Goal: Communication & Community: Participate in discussion

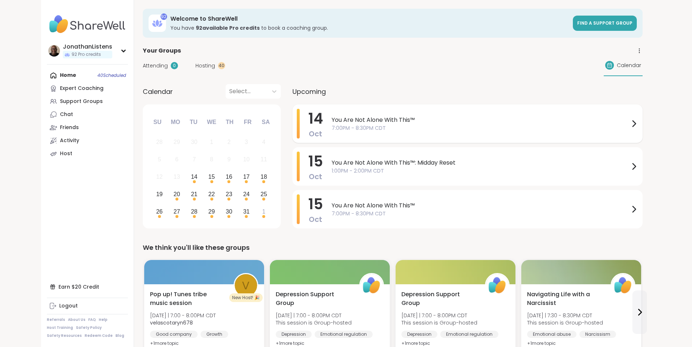
click at [331, 129] on span "7:00PM - 8:30PM CDT" at bounding box center [480, 129] width 298 height 8
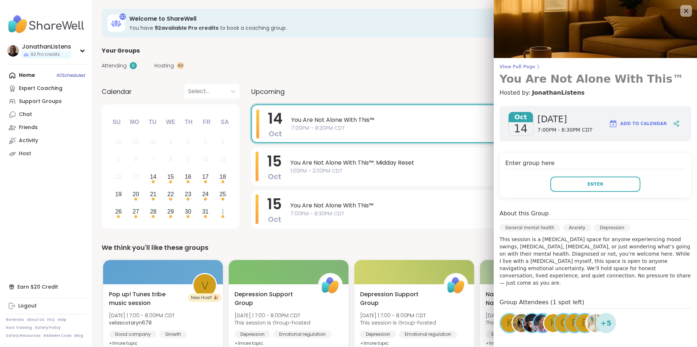
click at [517, 66] on span "View Full Page" at bounding box center [596, 67] width 192 height 6
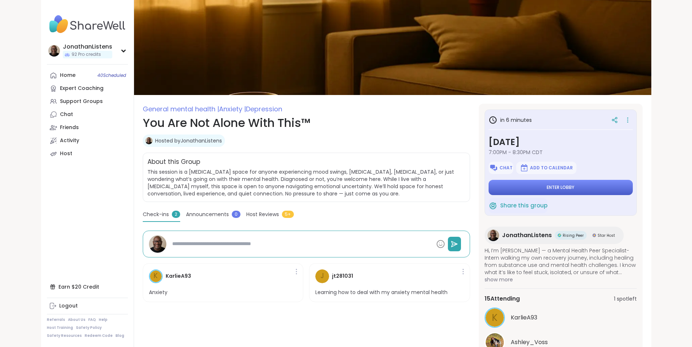
click at [573, 188] on button "Enter lobby" at bounding box center [560, 187] width 144 height 15
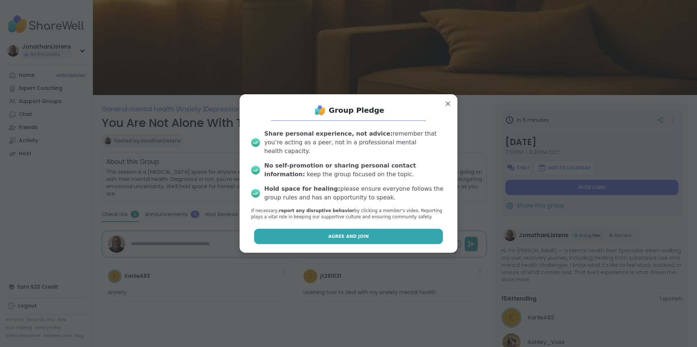
click at [396, 232] on button "Agree and Join" at bounding box center [348, 236] width 189 height 15
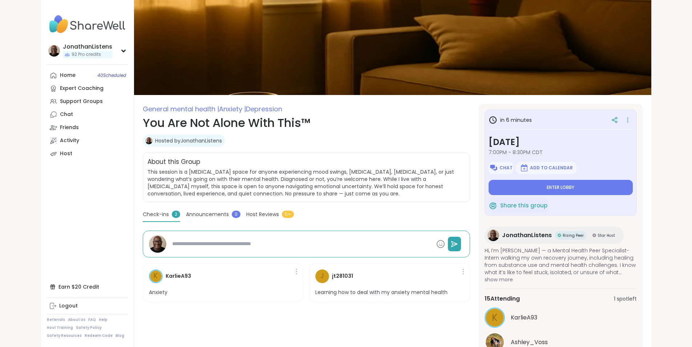
type textarea "*"
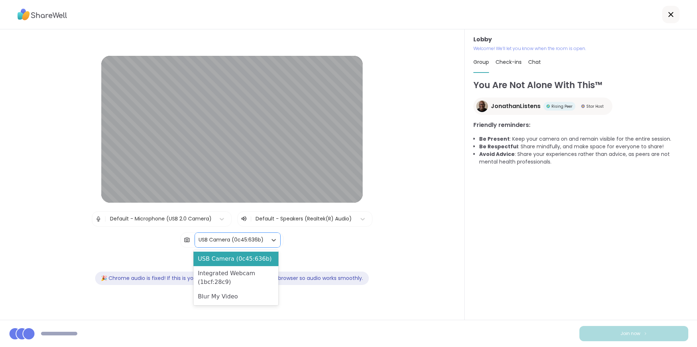
click at [235, 240] on div "USB Camera (0c45:636b)" at bounding box center [231, 240] width 65 height 8
click at [237, 298] on div "Blur My Video" at bounding box center [235, 297] width 85 height 15
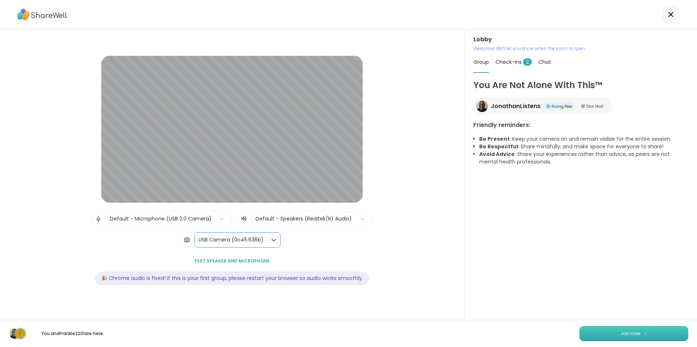
click at [624, 333] on span "Join now" at bounding box center [630, 334] width 20 height 7
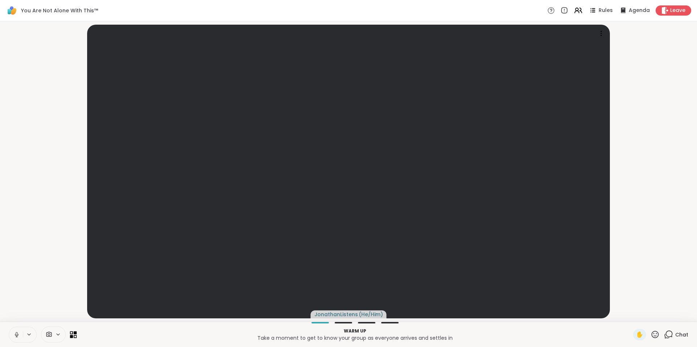
click at [76, 335] on icon at bounding box center [75, 332] width 3 height 3
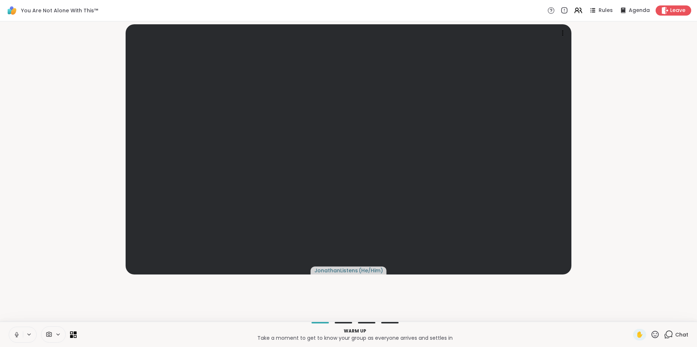
click at [496, 303] on div "JonathanListens ( He/Him )" at bounding box center [348, 171] width 688 height 295
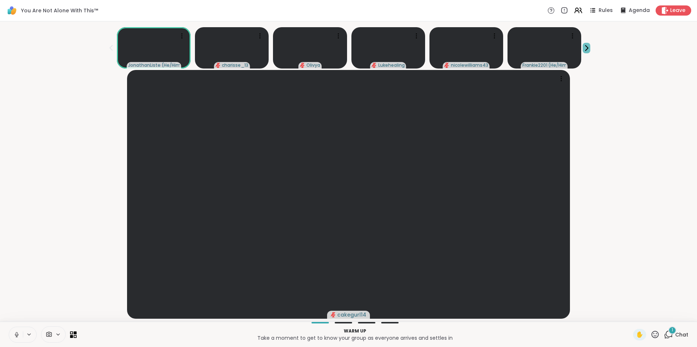
click at [588, 47] on icon at bounding box center [587, 48] width 8 height 8
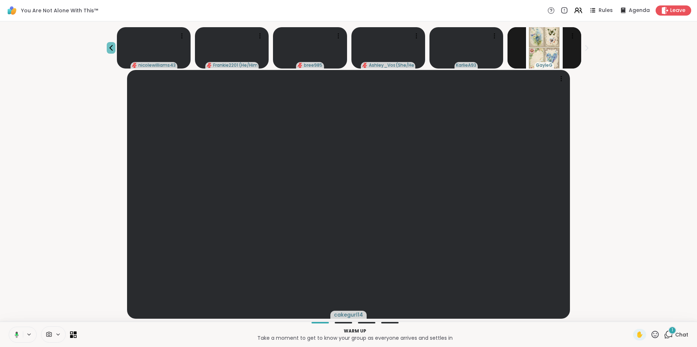
click at [111, 50] on icon at bounding box center [111, 48] width 9 height 9
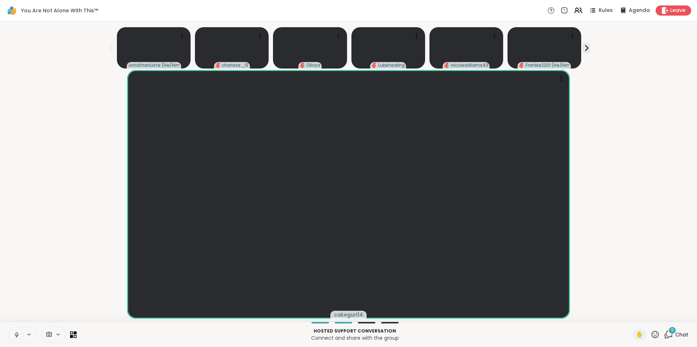
click at [668, 334] on div "9" at bounding box center [672, 331] width 8 height 8
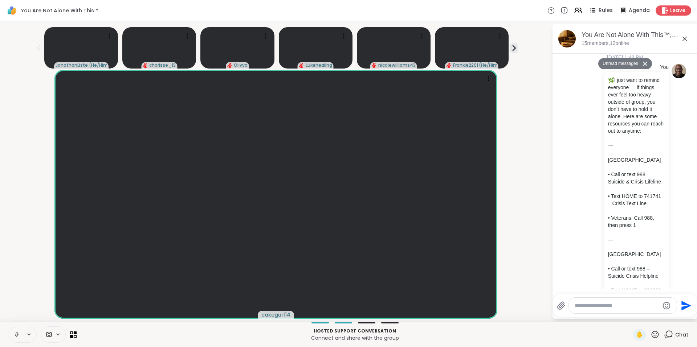
scroll to position [2036, 0]
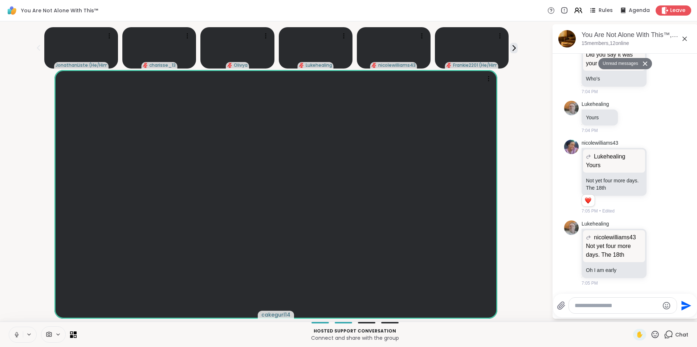
click at [686, 40] on icon at bounding box center [684, 39] width 4 height 4
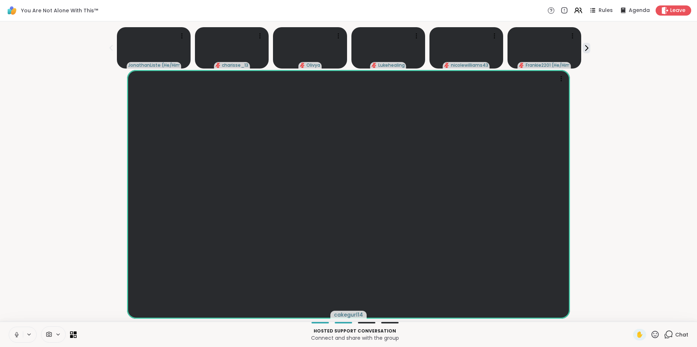
click at [654, 156] on div "cakegurl14" at bounding box center [348, 194] width 688 height 249
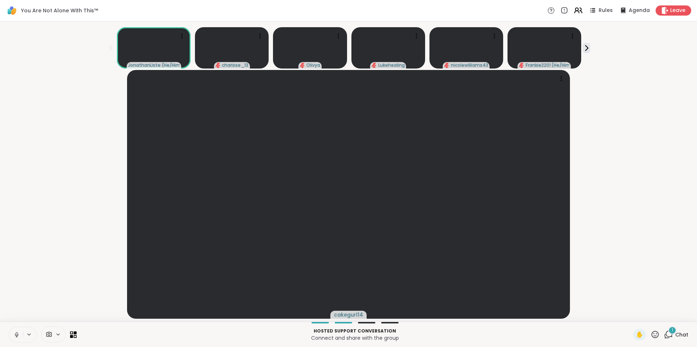
click at [576, 9] on icon at bounding box center [578, 10] width 9 height 9
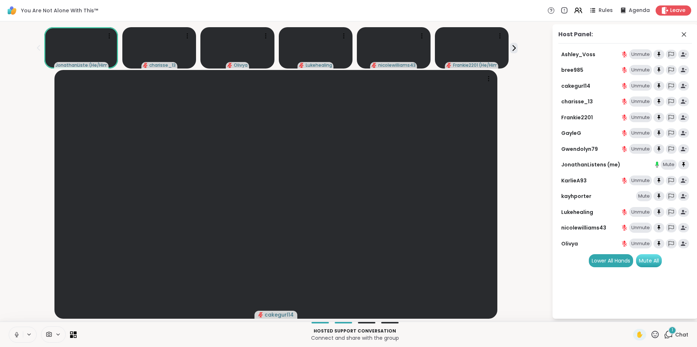
click at [653, 260] on div "Mute All" at bounding box center [649, 260] width 26 height 13
click at [514, 48] on icon at bounding box center [514, 48] width 8 height 8
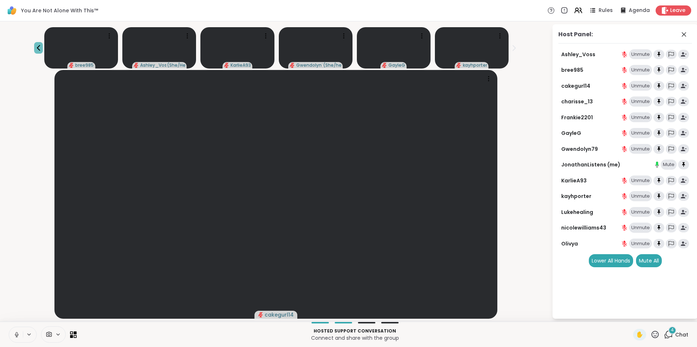
click at [39, 49] on icon at bounding box center [38, 48] width 9 height 9
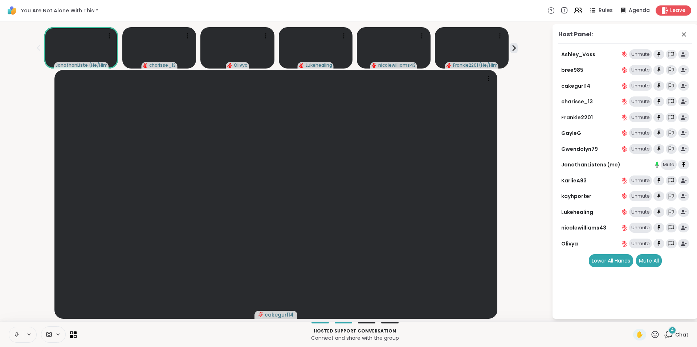
click at [575, 11] on icon at bounding box center [578, 10] width 9 height 9
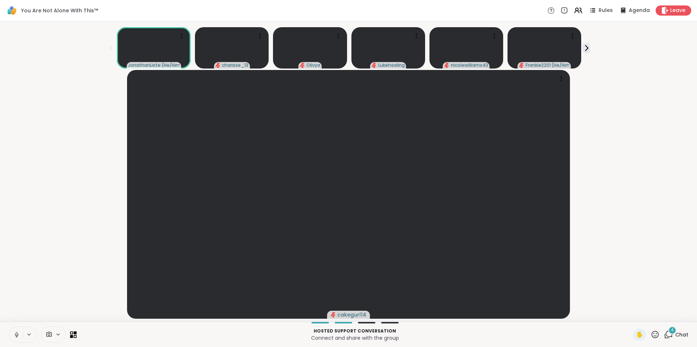
click at [669, 334] on div "4" at bounding box center [672, 331] width 8 height 8
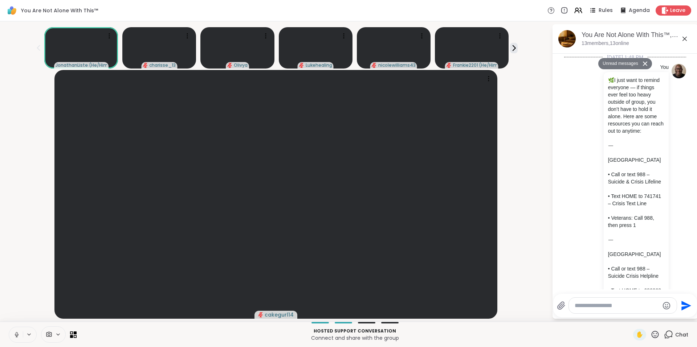
scroll to position [2323, 0]
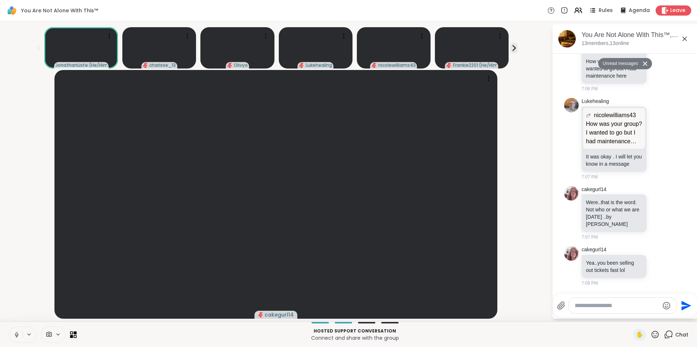
drag, startPoint x: 692, startPoint y: 270, endPoint x: 692, endPoint y: 261, distance: 9.1
click at [691, 261] on html "You Are Not Alone With This™ Rules Agenda Leave JonathanListens ( He/Him ) char…" at bounding box center [348, 173] width 697 height 347
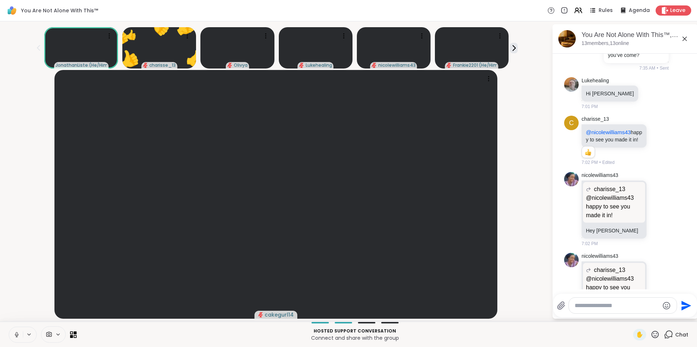
scroll to position [1468, 0]
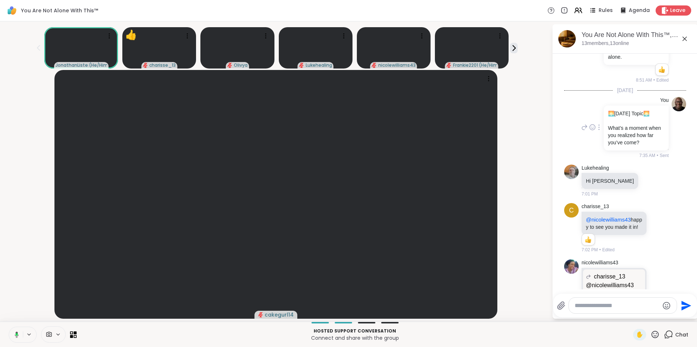
click at [598, 130] on icon at bounding box center [598, 128] width 1 height 6
click at [591, 141] on icon at bounding box center [594, 138] width 6 height 7
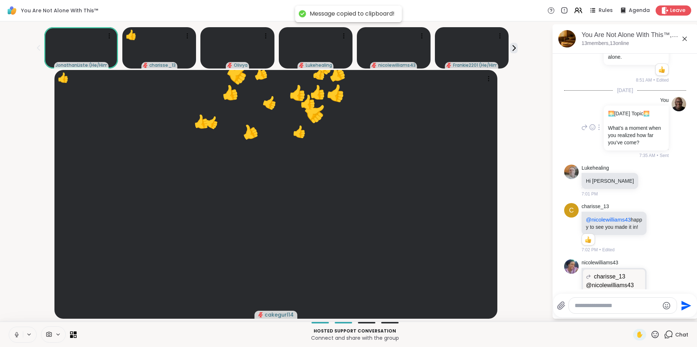
click at [591, 313] on div at bounding box center [623, 306] width 108 height 16
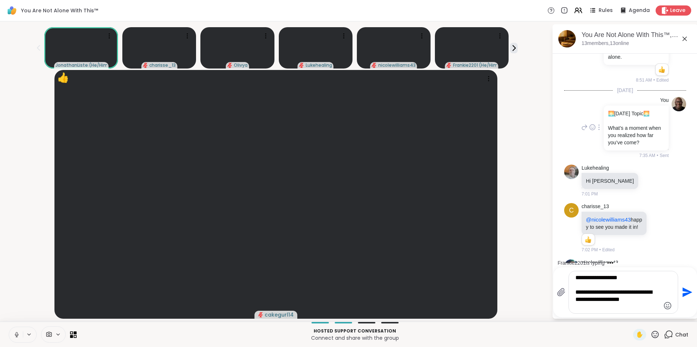
click at [619, 307] on textarea "**********" at bounding box center [617, 292] width 85 height 36
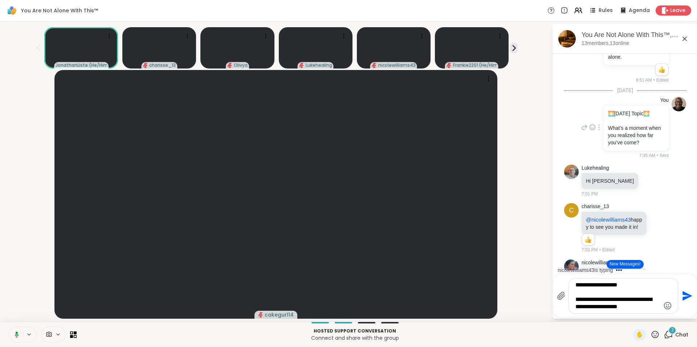
type textarea "**********"
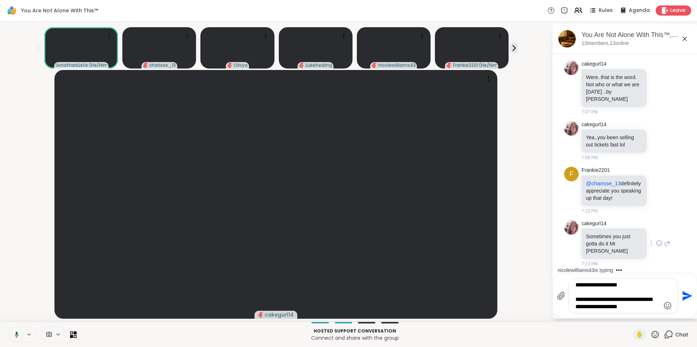
scroll to position [2527, 0]
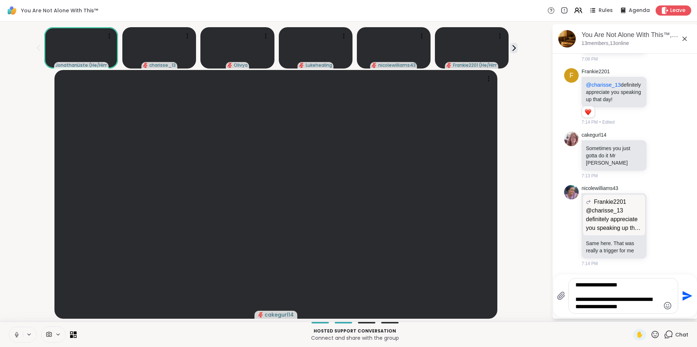
click at [687, 296] on icon "Send" at bounding box center [687, 297] width 10 height 10
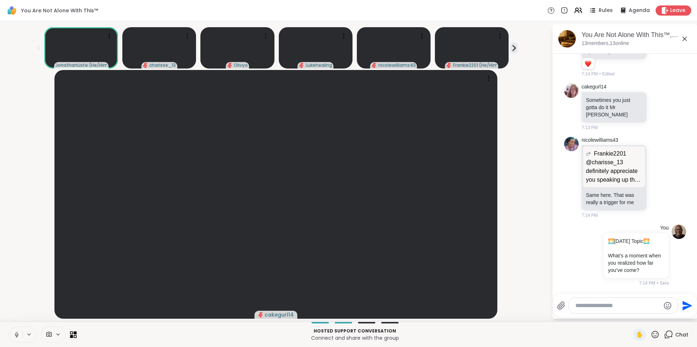
scroll to position [2674, 0]
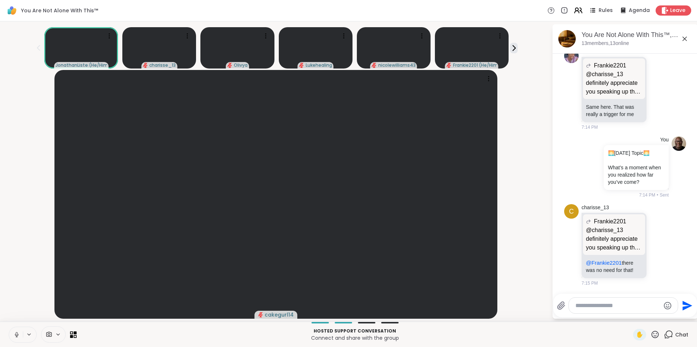
click at [575, 9] on icon at bounding box center [578, 10] width 9 height 9
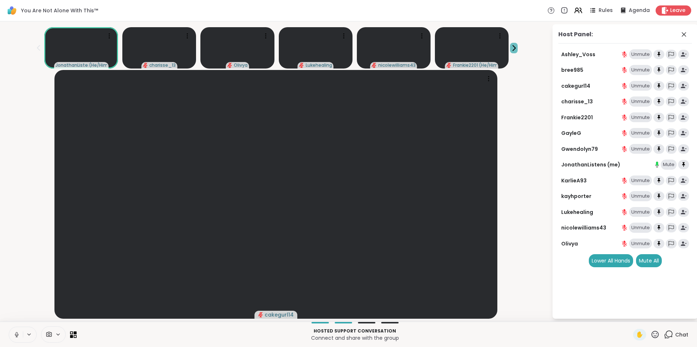
click at [515, 47] on icon at bounding box center [514, 47] width 3 height 5
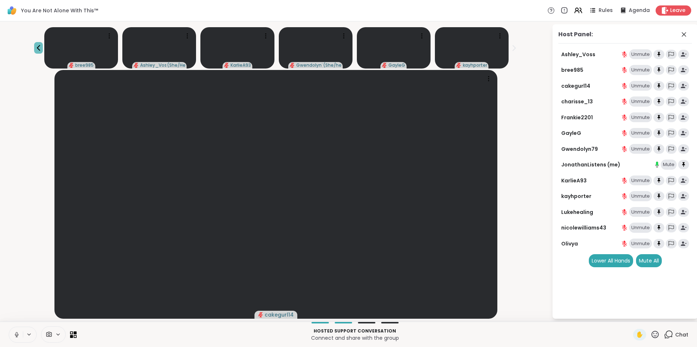
click at [38, 49] on icon at bounding box center [38, 48] width 3 height 6
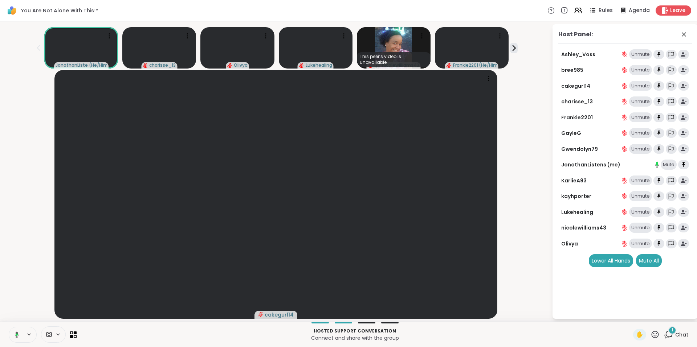
click at [668, 331] on div "1" at bounding box center [672, 331] width 8 height 8
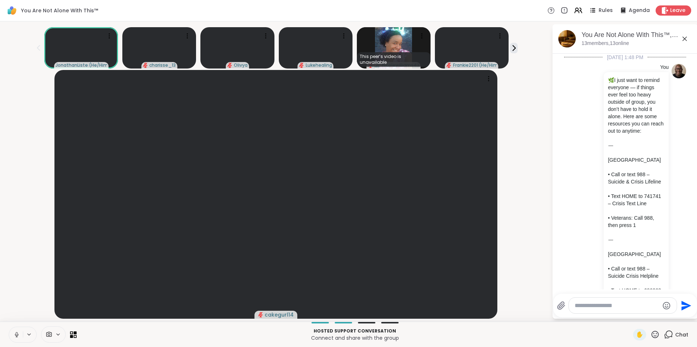
scroll to position [2779, 0]
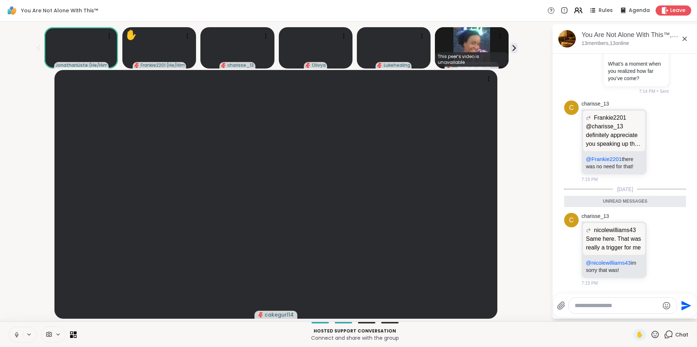
click at [575, 11] on icon at bounding box center [578, 10] width 9 height 9
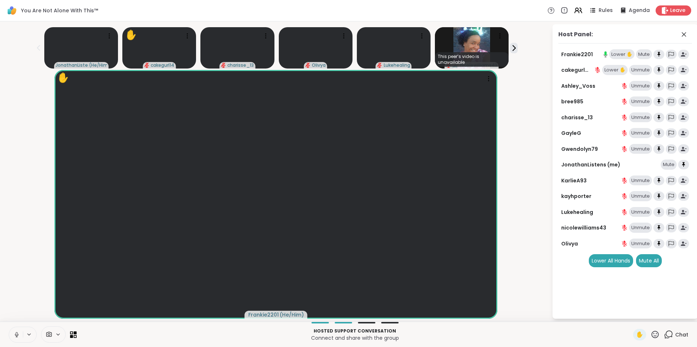
click at [618, 55] on div "Lower ✋" at bounding box center [621, 54] width 25 height 10
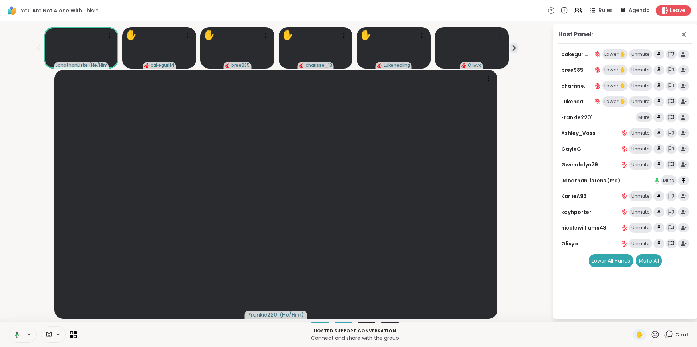
click at [617, 53] on div "Lower ✋" at bounding box center [614, 54] width 25 height 10
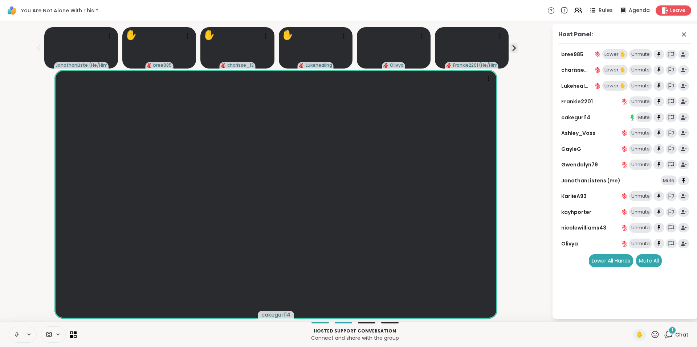
click at [651, 333] on icon at bounding box center [655, 334] width 9 height 9
click at [630, 315] on span "❤️" at bounding box center [633, 315] width 7 height 9
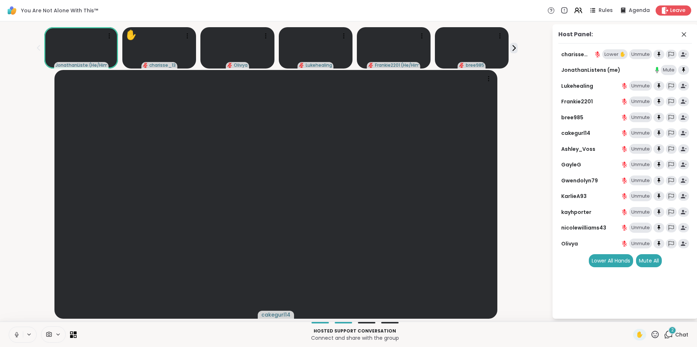
click at [616, 54] on div "Lower ✋" at bounding box center [614, 54] width 25 height 10
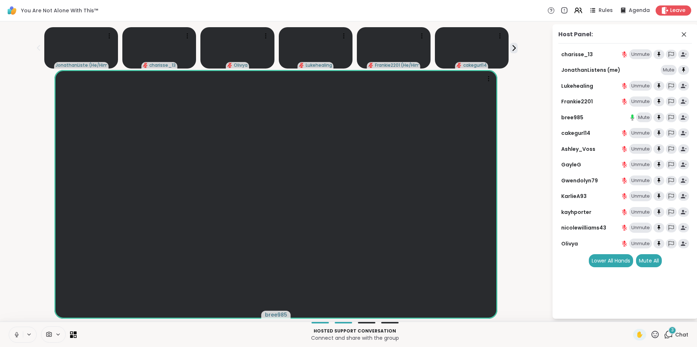
click at [668, 332] on div "3" at bounding box center [672, 331] width 8 height 8
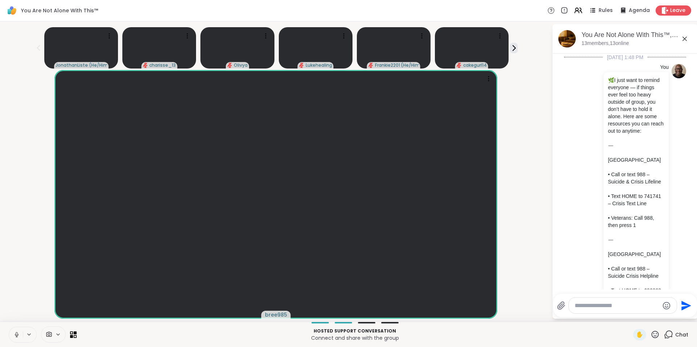
scroll to position [2924, 0]
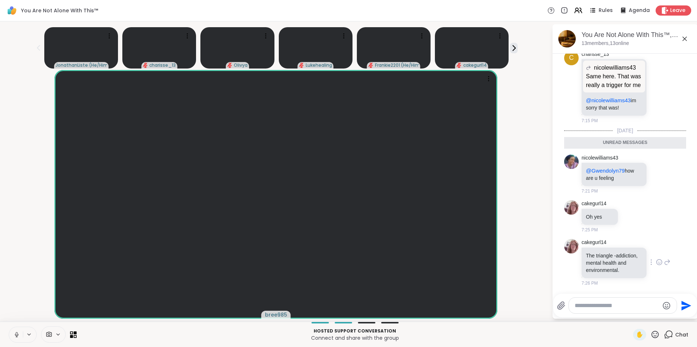
click at [656, 259] on icon at bounding box center [659, 262] width 7 height 7
click at [640, 248] on div "Select Reaction: Thumbs up" at bounding box center [643, 251] width 7 height 7
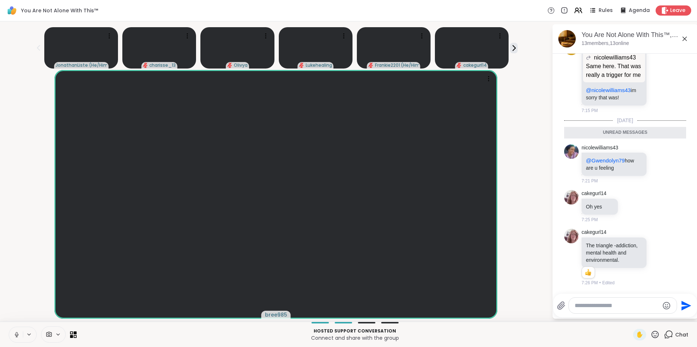
click at [651, 335] on icon at bounding box center [655, 334] width 9 height 9
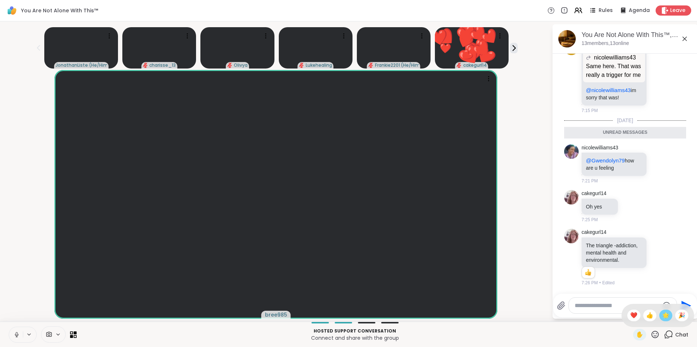
click at [662, 317] on span "🌟" at bounding box center [665, 315] width 7 height 9
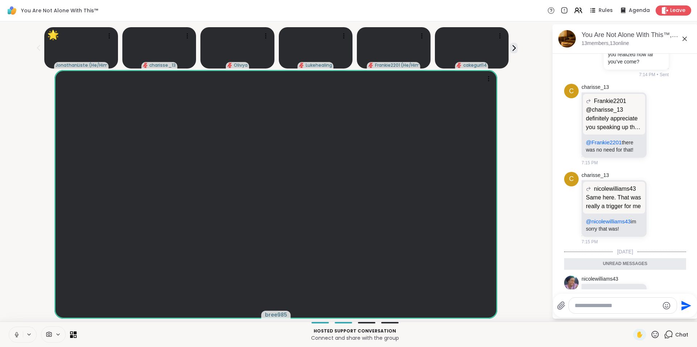
scroll to position [2656, 0]
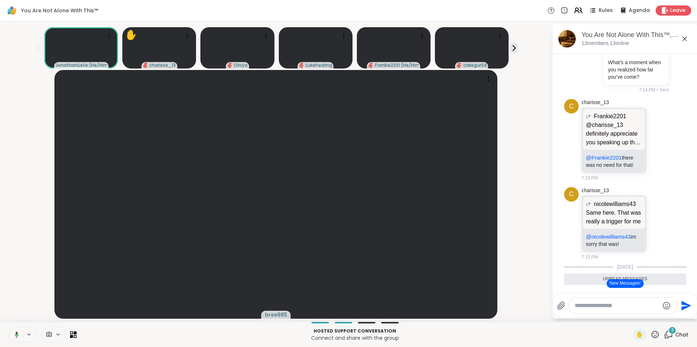
click at [575, 10] on icon at bounding box center [578, 10] width 9 height 9
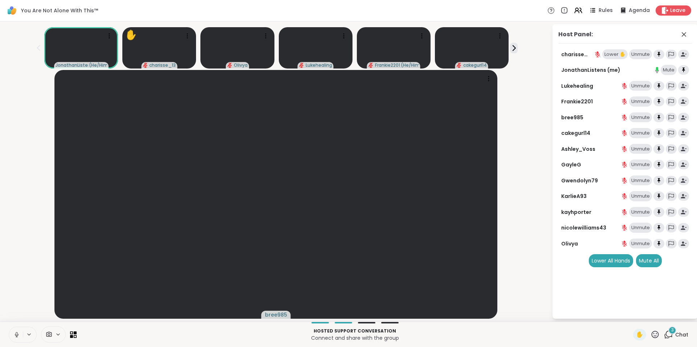
click at [614, 53] on div "Lower ✋" at bounding box center [614, 54] width 25 height 10
click at [669, 330] on div "3" at bounding box center [672, 331] width 8 height 8
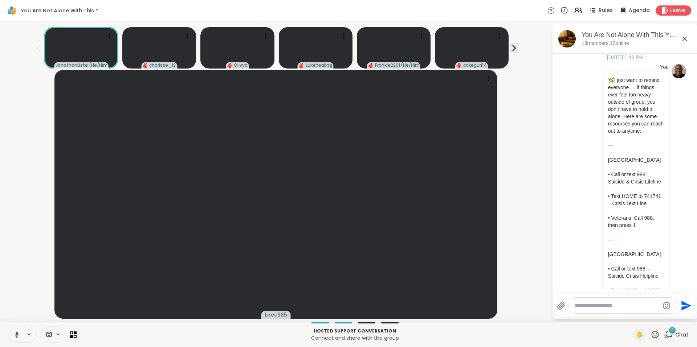
scroll to position [3126, 0]
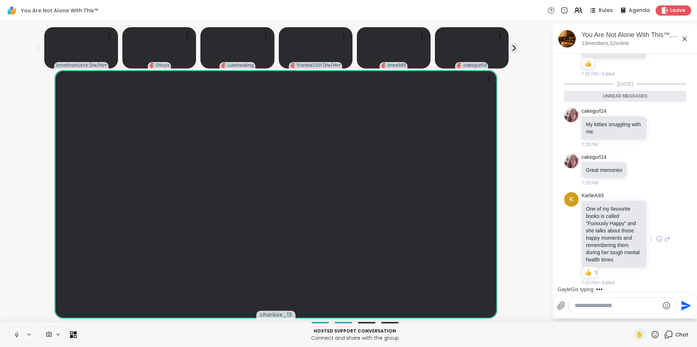
click at [658, 240] on icon at bounding box center [659, 240] width 2 height 1
click at [656, 225] on div "Select Reaction: Heart" at bounding box center [659, 227] width 7 height 7
click at [664, 236] on icon at bounding box center [667, 239] width 7 height 9
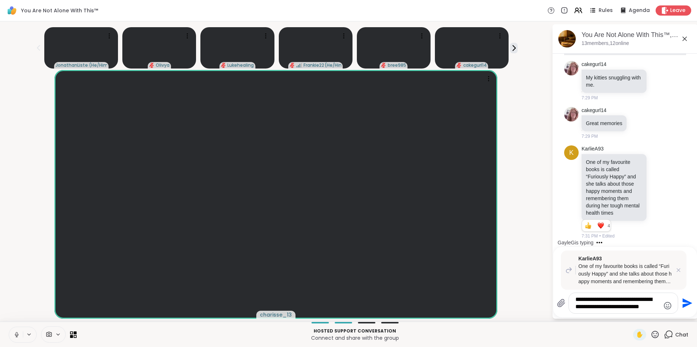
type textarea "**********"
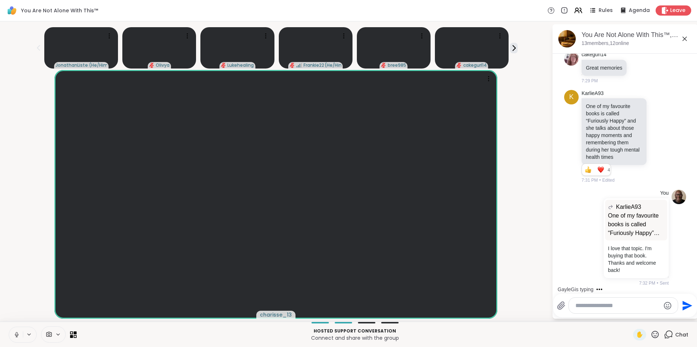
scroll to position [3430, 0]
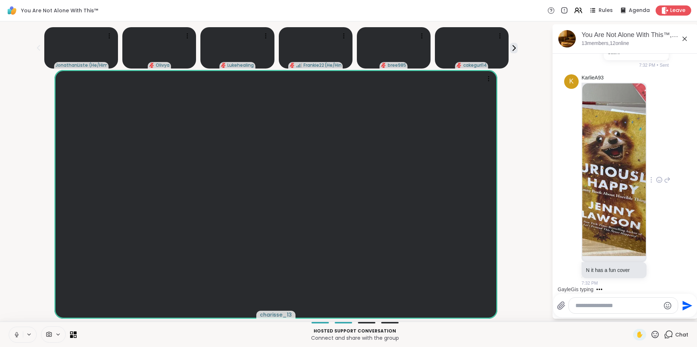
click at [656, 180] on icon at bounding box center [659, 179] width 7 height 7
click at [624, 169] on div "Select Reaction: Joy" at bounding box center [627, 168] width 7 height 7
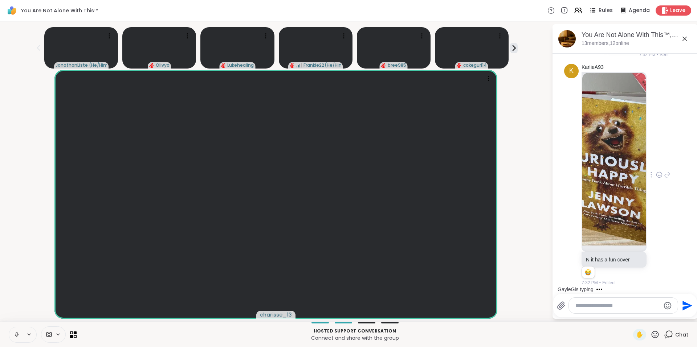
click at [663, 175] on div "K KarlieA93 N it has a fun cover 1 1 7:32 PM • Edited" at bounding box center [625, 175] width 122 height 229
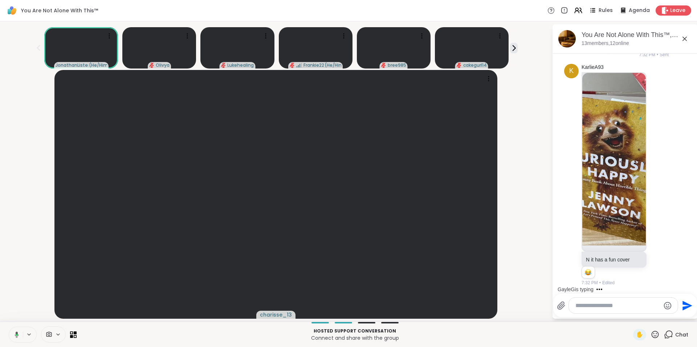
click at [664, 173] on icon at bounding box center [667, 175] width 7 height 9
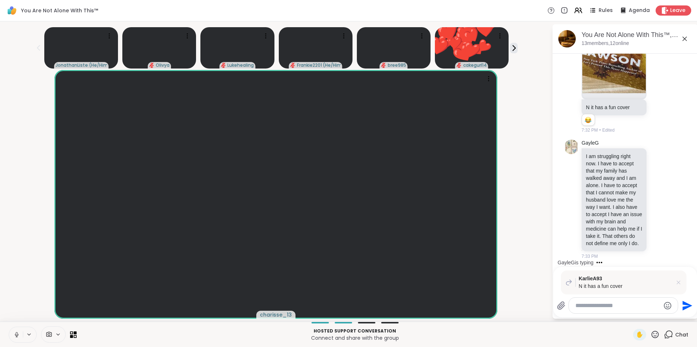
click at [680, 280] on icon at bounding box center [678, 282] width 7 height 7
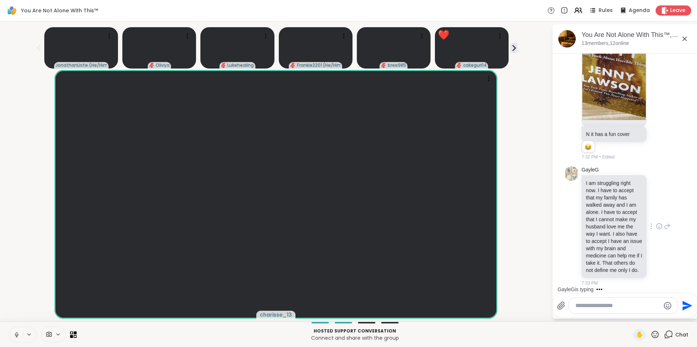
click at [656, 223] on icon at bounding box center [659, 226] width 7 height 7
click at [656, 212] on div "Select Reaction: Heart" at bounding box center [659, 215] width 7 height 7
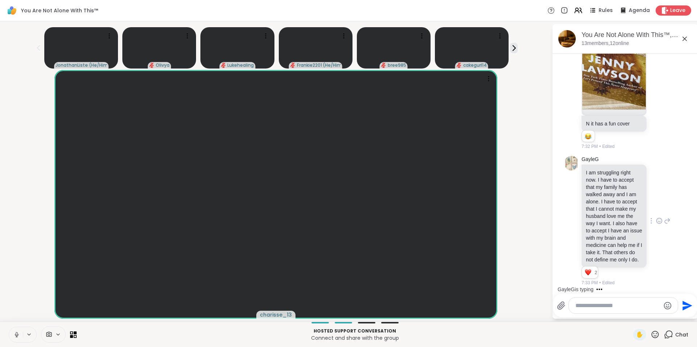
click at [684, 38] on icon at bounding box center [684, 38] width 9 height 9
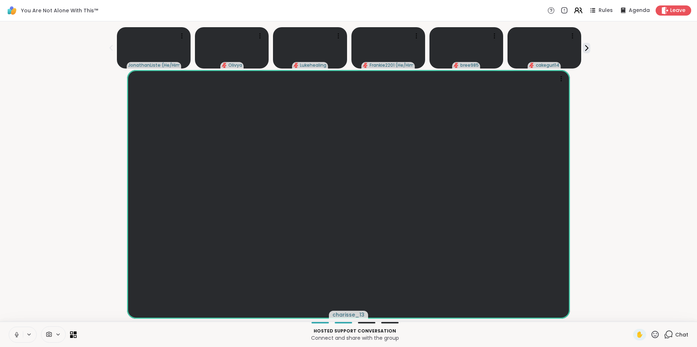
click at [575, 9] on icon at bounding box center [578, 10] width 9 height 9
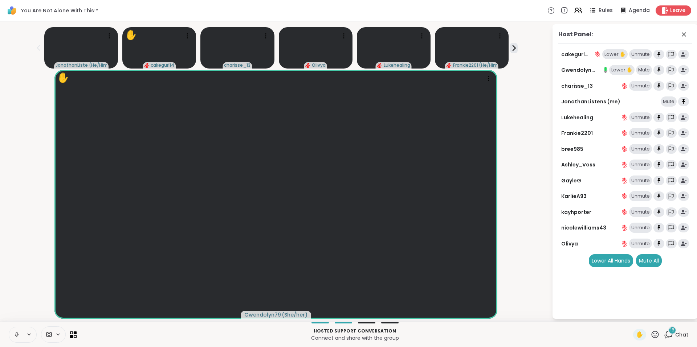
click at [620, 70] on div "Lower ✋" at bounding box center [621, 70] width 25 height 10
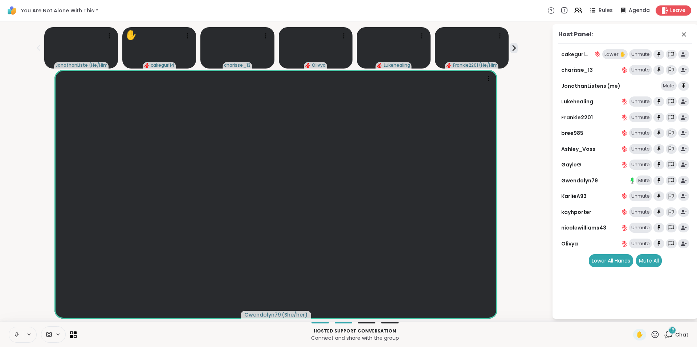
click at [651, 333] on icon at bounding box center [655, 334] width 9 height 9
click at [630, 314] on span "❤️" at bounding box center [633, 315] width 7 height 9
click at [651, 336] on icon at bounding box center [655, 334] width 9 height 9
click at [646, 311] on span "👍" at bounding box center [649, 315] width 7 height 9
click at [653, 332] on icon at bounding box center [655, 334] width 9 height 9
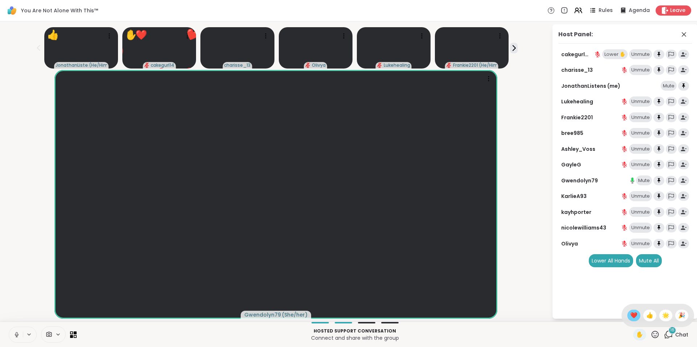
click at [630, 317] on span "❤️" at bounding box center [633, 315] width 7 height 9
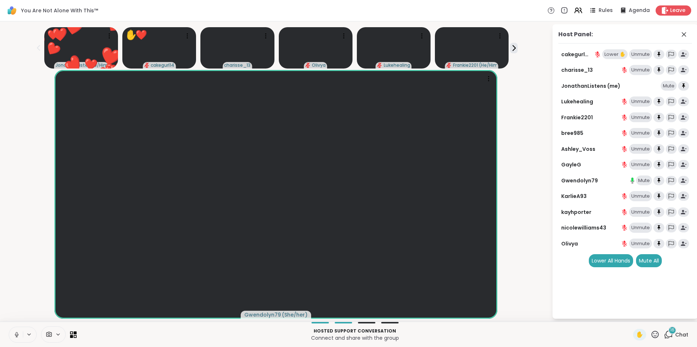
click at [670, 329] on span "16" at bounding box center [672, 330] width 4 height 6
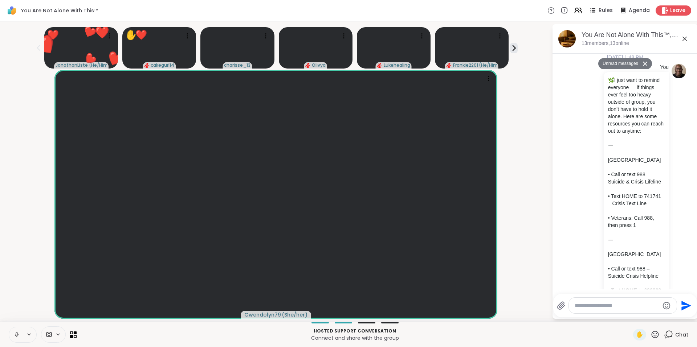
scroll to position [4970, 0]
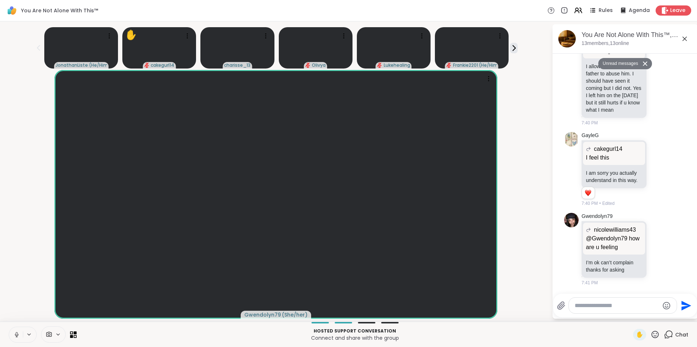
click at [613, 62] on button "Unread messages" at bounding box center [619, 64] width 42 height 12
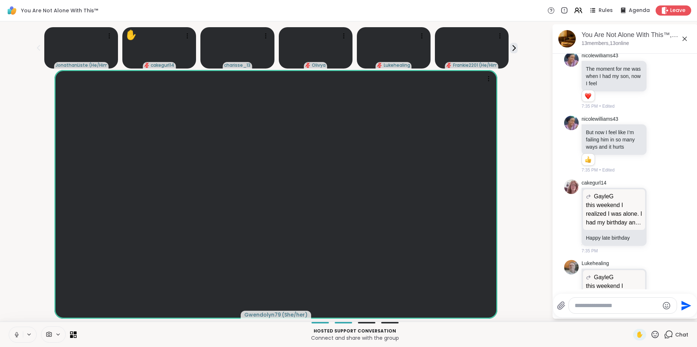
scroll to position [3954, 0]
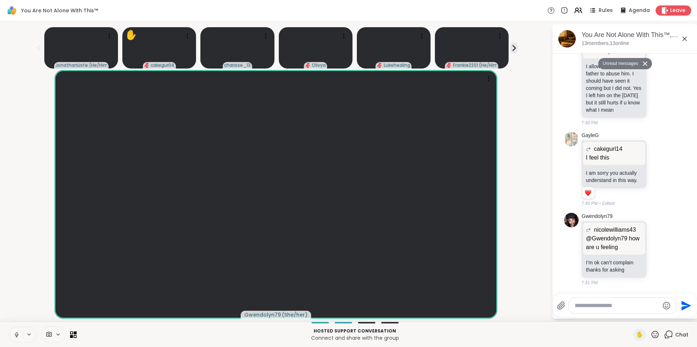
scroll to position [4768, 0]
click at [651, 335] on icon at bounding box center [655, 334] width 9 height 9
click at [630, 315] on span "❤️" at bounding box center [633, 315] width 7 height 9
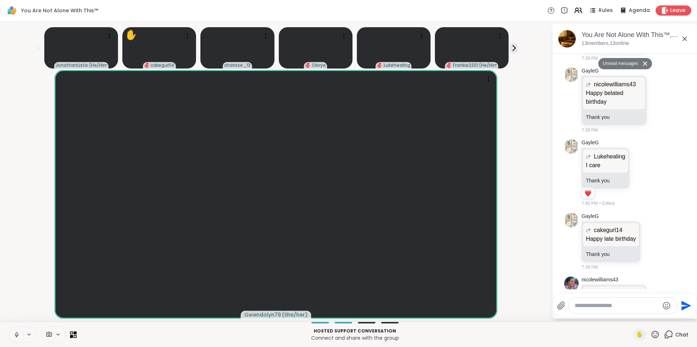
scroll to position [4969, 0]
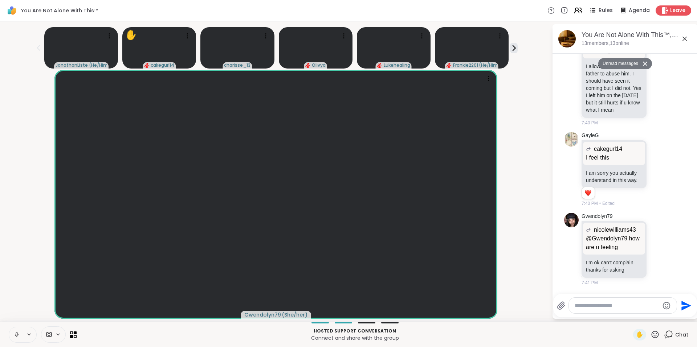
click at [574, 7] on icon at bounding box center [578, 10] width 9 height 9
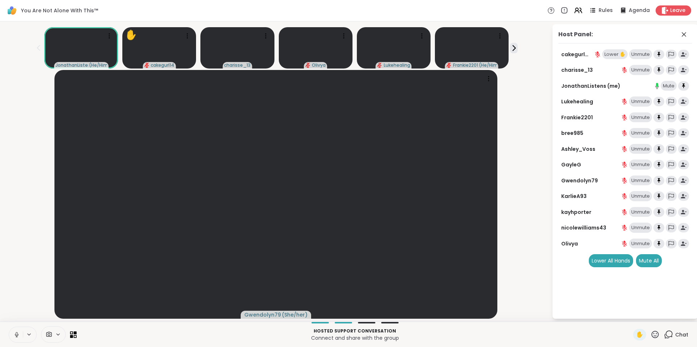
click at [609, 53] on div "Lower ✋" at bounding box center [614, 54] width 25 height 10
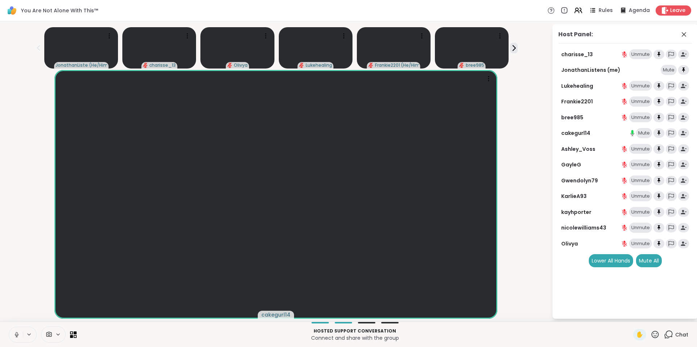
click at [664, 336] on icon at bounding box center [668, 334] width 9 height 9
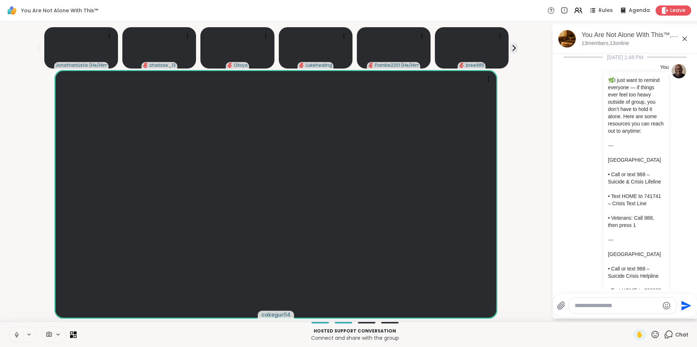
scroll to position [4945, 0]
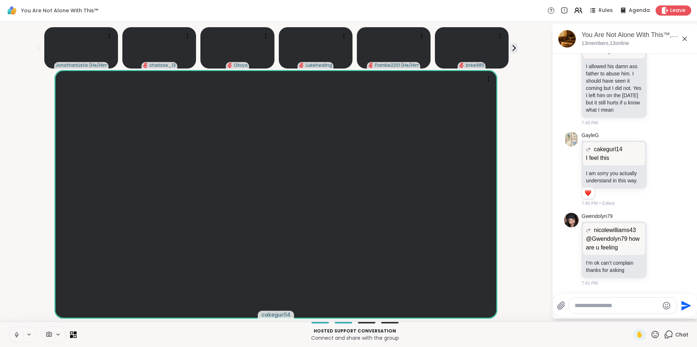
click at [618, 306] on textarea "Type your message" at bounding box center [617, 305] width 85 height 7
click at [623, 286] on span "endolyn79" at bounding box center [614, 286] width 27 height 7
type textarea "**********"
click at [684, 305] on icon "Send" at bounding box center [687, 306] width 10 height 10
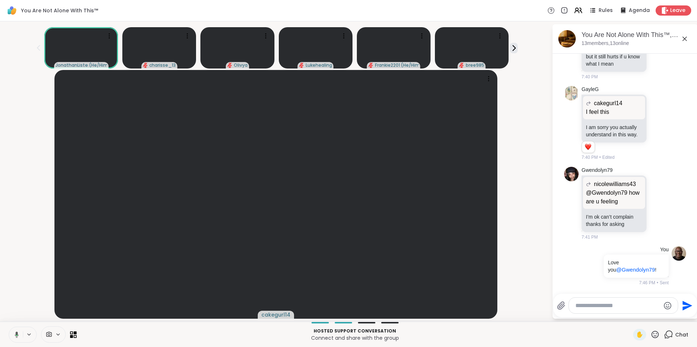
scroll to position [4991, 0]
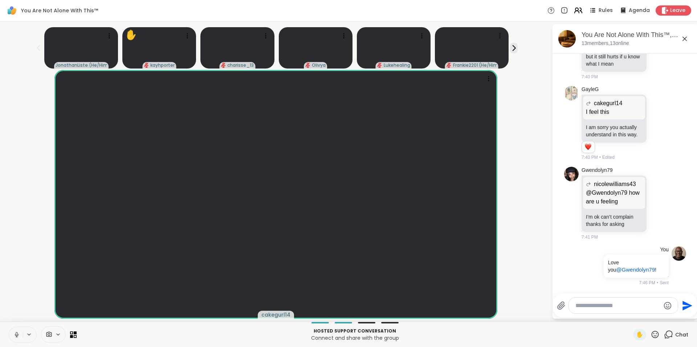
click at [575, 10] on icon at bounding box center [576, 9] width 3 height 3
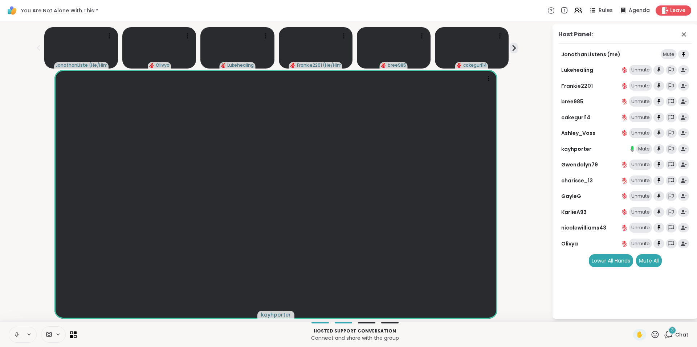
click at [651, 334] on icon at bounding box center [655, 334] width 9 height 9
click at [630, 318] on span "❤️" at bounding box center [633, 315] width 7 height 9
click at [651, 334] on icon at bounding box center [655, 334] width 9 height 9
click at [678, 317] on span "🎉" at bounding box center [681, 315] width 7 height 9
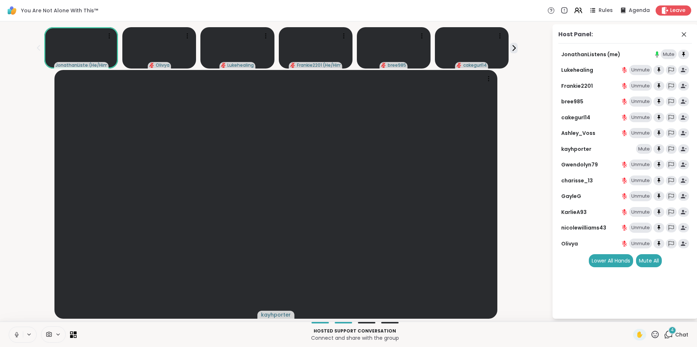
click at [652, 335] on icon at bounding box center [655, 334] width 9 height 9
click at [678, 315] on span "🎉" at bounding box center [681, 315] width 7 height 9
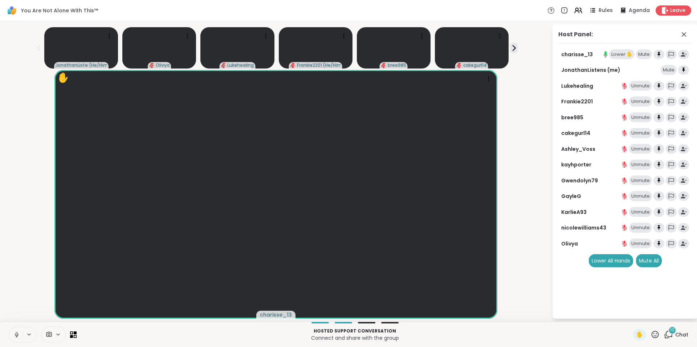
click at [668, 334] on div "10" at bounding box center [672, 331] width 8 height 8
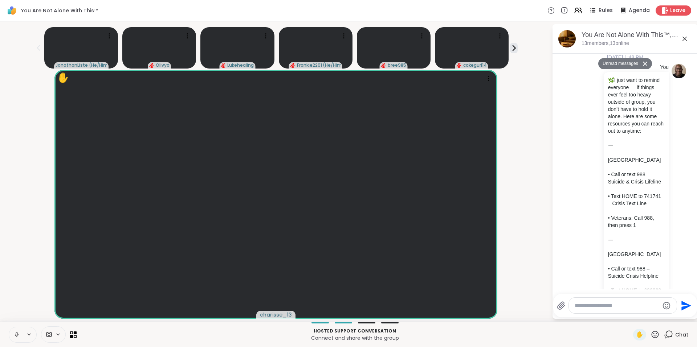
scroll to position [6130, 0]
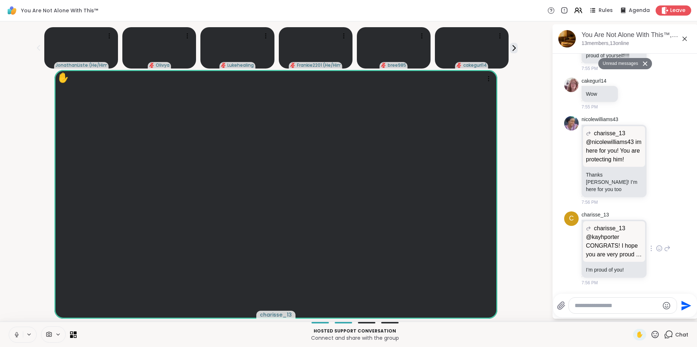
click at [656, 249] on icon at bounding box center [659, 248] width 7 height 7
click at [656, 238] on div "Select Reaction: Heart" at bounding box center [659, 237] width 7 height 7
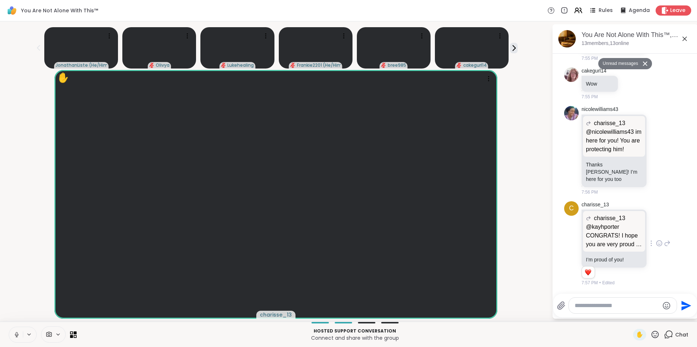
scroll to position [6140, 0]
click at [651, 334] on icon at bounding box center [655, 334] width 9 height 9
click at [630, 314] on span "❤️" at bounding box center [633, 315] width 7 height 9
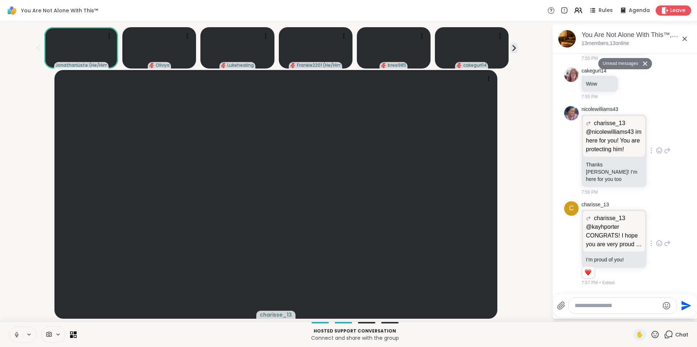
click at [656, 154] on icon at bounding box center [659, 150] width 7 height 7
click at [655, 142] on button "Select Reaction: Heart" at bounding box center [659, 139] width 15 height 15
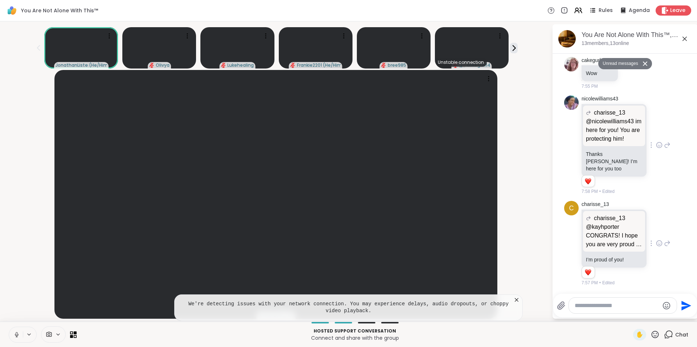
click at [517, 298] on icon at bounding box center [516, 300] width 7 height 7
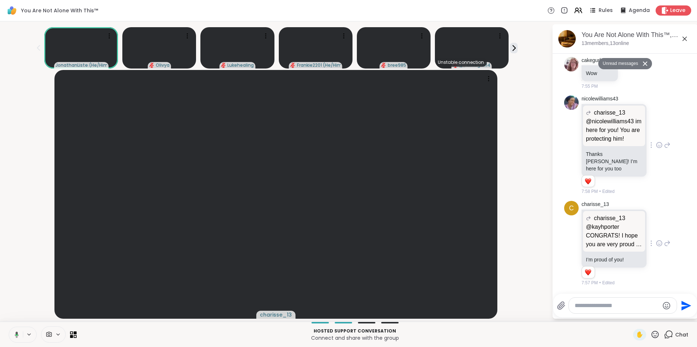
click at [609, 59] on button "Unread messages" at bounding box center [619, 64] width 42 height 12
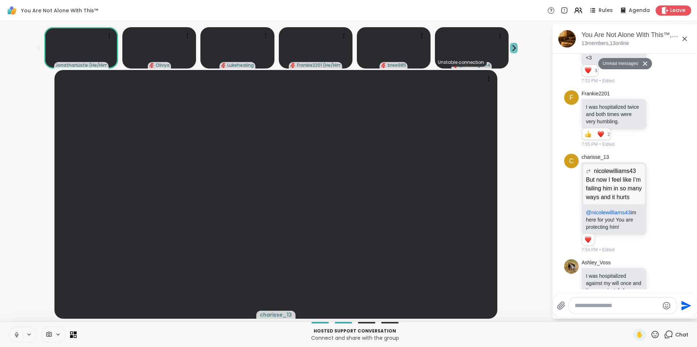
click at [512, 48] on icon at bounding box center [514, 48] width 8 height 8
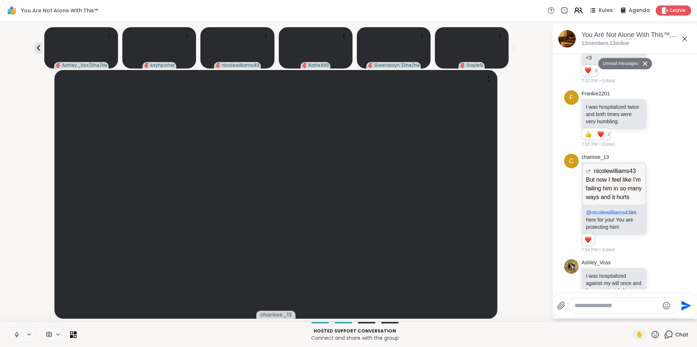
click at [574, 12] on icon at bounding box center [578, 10] width 9 height 9
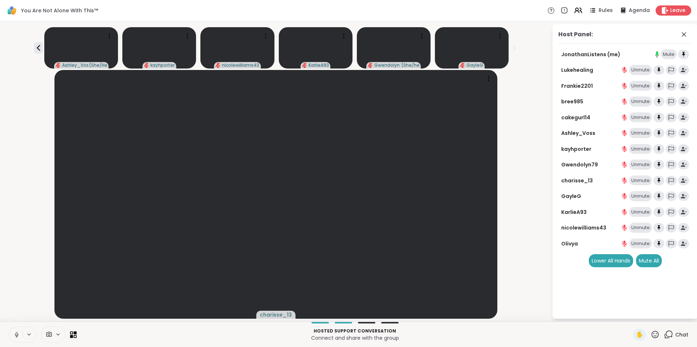
click at [675, 337] on span "Chat" at bounding box center [681, 334] width 13 height 7
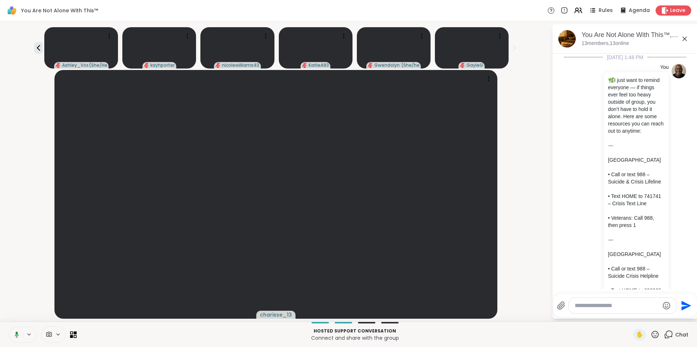
scroll to position [6126, 0]
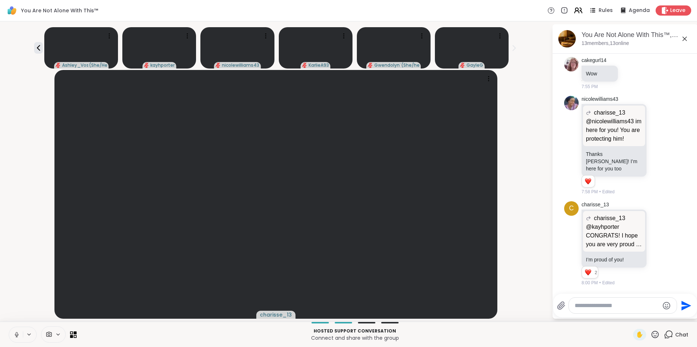
click at [575, 10] on icon at bounding box center [578, 10] width 9 height 9
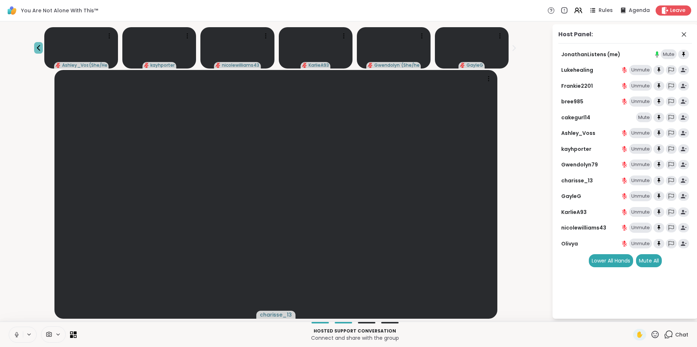
click at [43, 44] on icon at bounding box center [38, 48] width 9 height 9
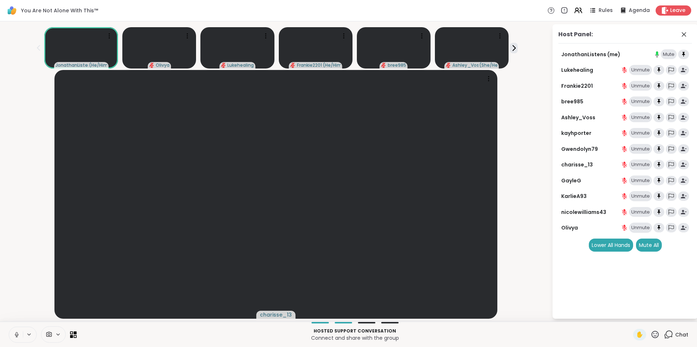
click at [664, 334] on icon at bounding box center [668, 334] width 9 height 9
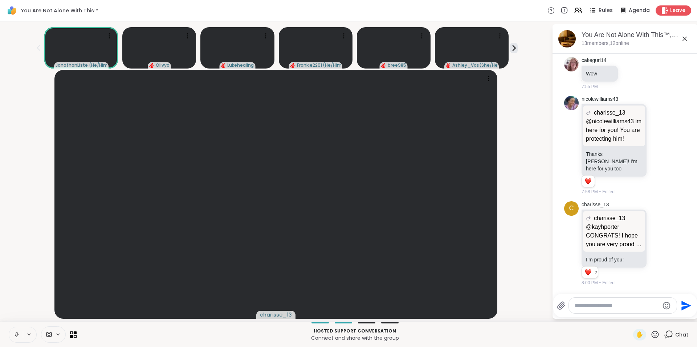
scroll to position [5960, 0]
click at [611, 305] on textarea "Type your message" at bounding box center [617, 305] width 85 height 7
type textarea "*"
type textarea "****"
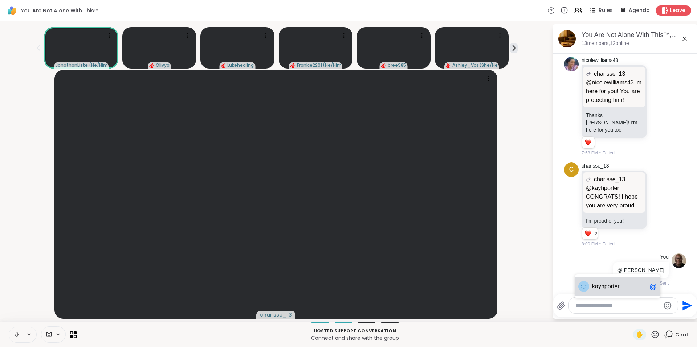
scroll to position [6165, 0]
click at [647, 264] on div "@[PERSON_NAME]" at bounding box center [641, 270] width 56 height 16
click at [609, 272] on icon at bounding box center [608, 270] width 1 height 5
click at [612, 282] on icon at bounding box center [608, 280] width 7 height 7
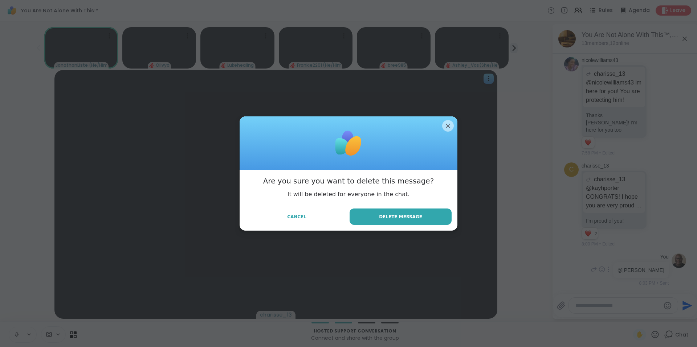
click at [427, 212] on button "Delete Message" at bounding box center [401, 217] width 102 height 16
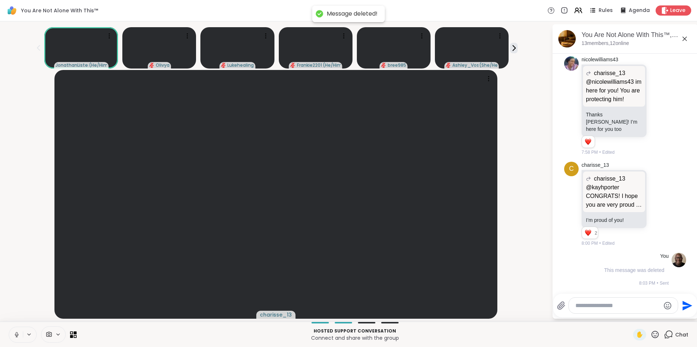
click at [601, 305] on textarea "Type your message" at bounding box center [617, 305] width 85 height 7
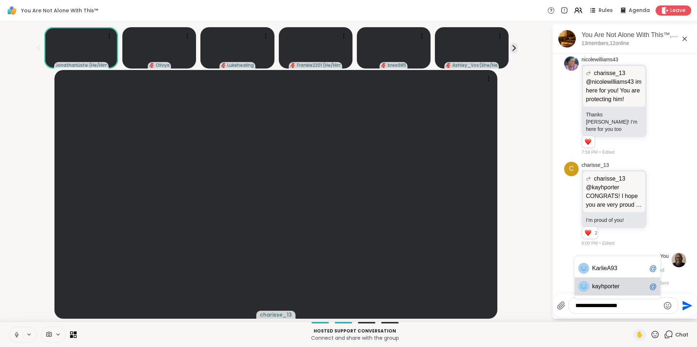
click at [617, 290] on span "yhporter" at bounding box center [608, 286] width 21 height 7
type textarea "**********"
click at [682, 306] on icon "Send" at bounding box center [687, 306] width 12 height 12
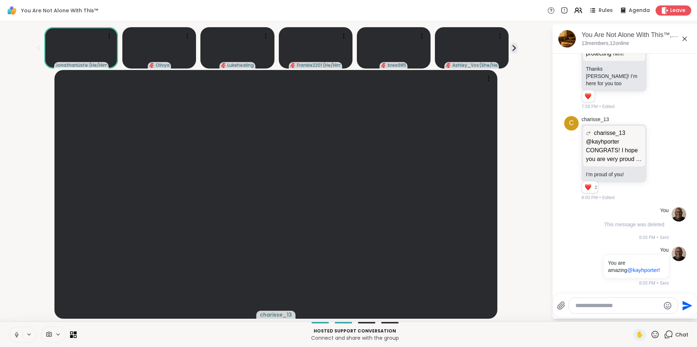
scroll to position [5897, 0]
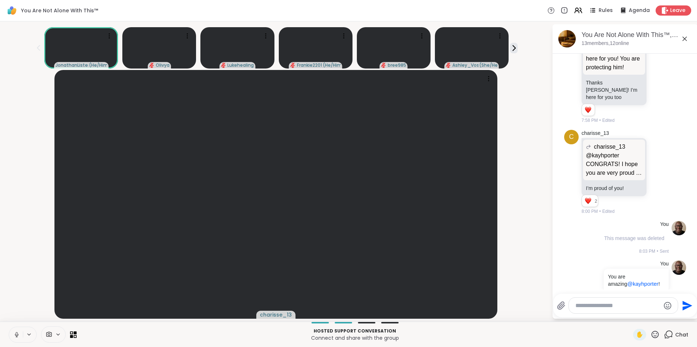
drag, startPoint x: 692, startPoint y: 267, endPoint x: 691, endPoint y: 262, distance: 5.3
click at [691, 262] on html "You Are Not Alone With This™ Rules Agenda Leave JonathanListens ( He/Him ) [PER…" at bounding box center [348, 173] width 697 height 347
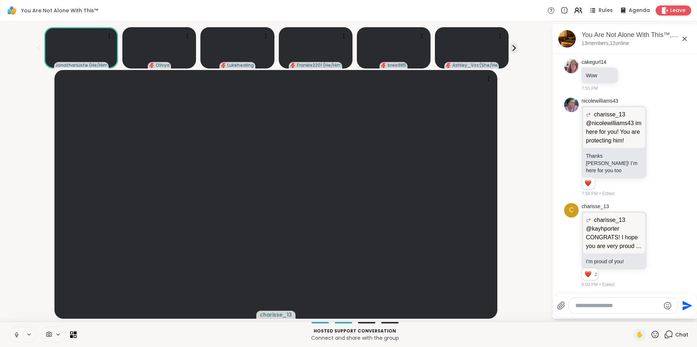
scroll to position [5739, 0]
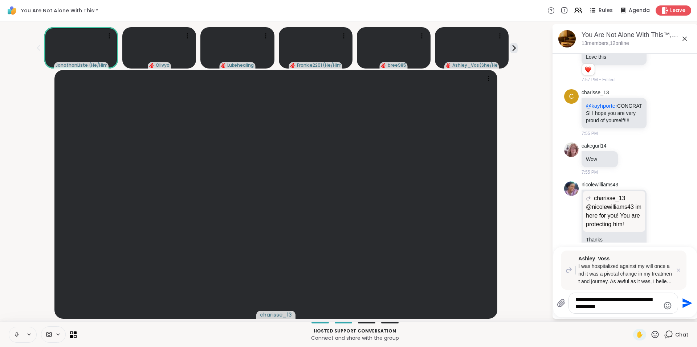
type textarea "**********"
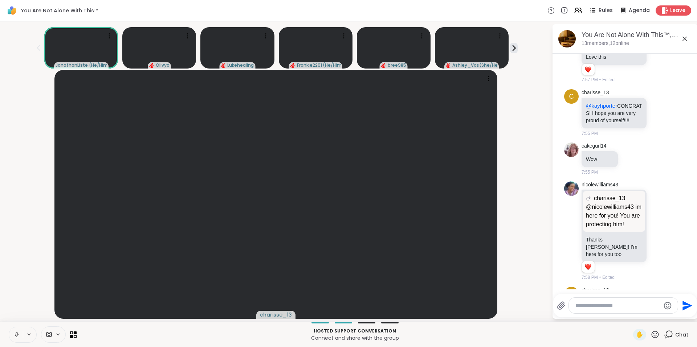
scroll to position [6317, 0]
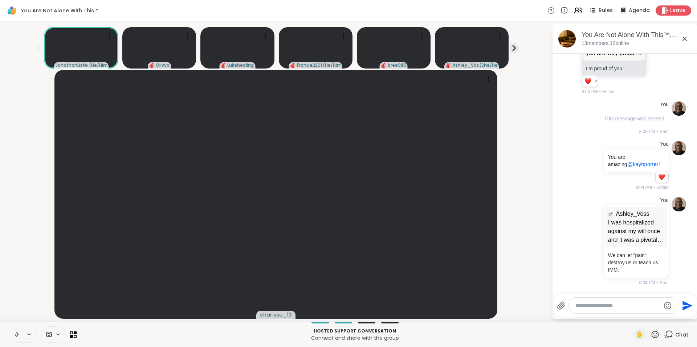
click at [574, 9] on icon at bounding box center [578, 10] width 9 height 9
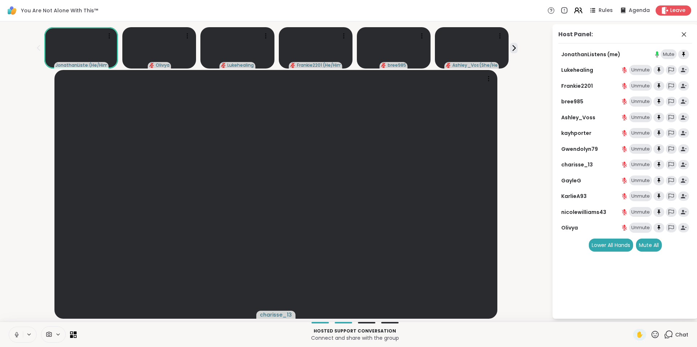
click at [576, 12] on icon at bounding box center [578, 10] width 9 height 9
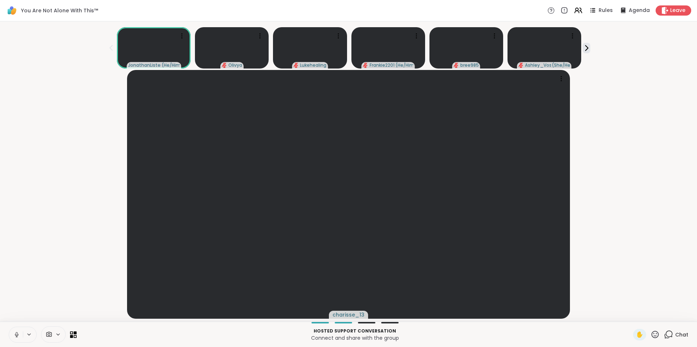
click at [665, 335] on icon at bounding box center [668, 334] width 9 height 9
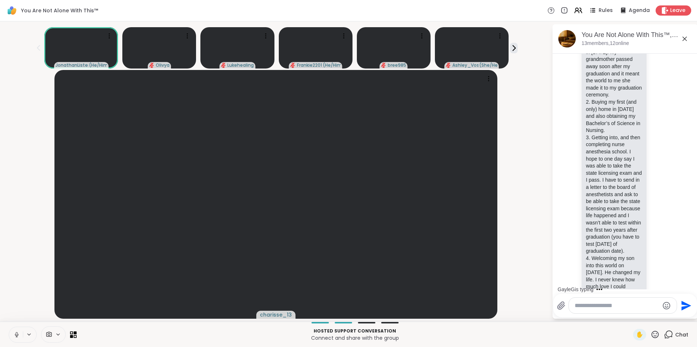
scroll to position [4937, 0]
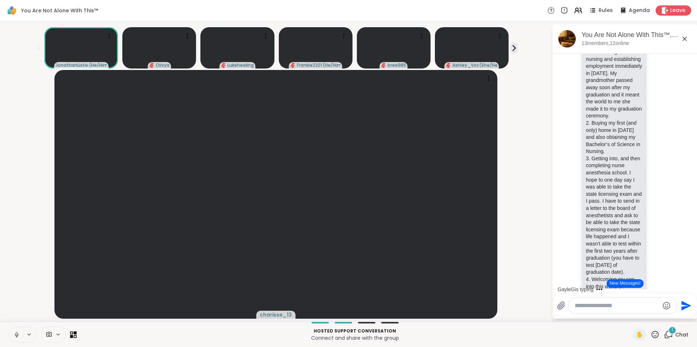
drag, startPoint x: 692, startPoint y: 232, endPoint x: 692, endPoint y: 228, distance: 4.1
click at [691, 228] on html "You Are Not Alone With This™ Rules Agenda Leave JonathanListens ( He/Him ) [PER…" at bounding box center [348, 173] width 697 height 347
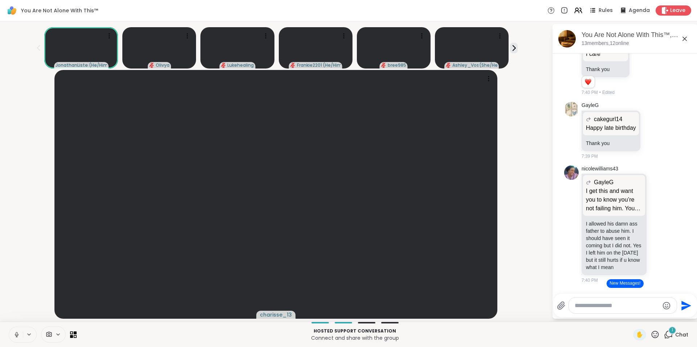
scroll to position [4441, 0]
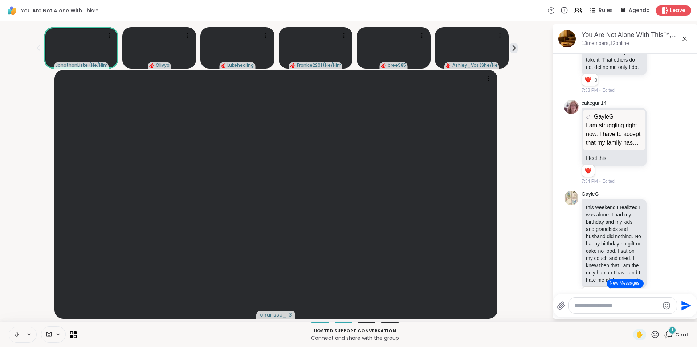
scroll to position [3664, 0]
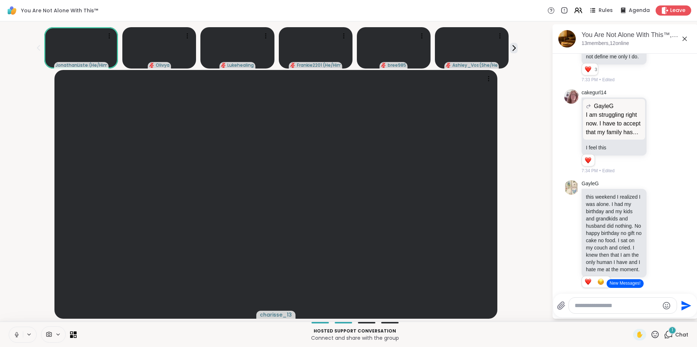
click at [656, 21] on icon at bounding box center [659, 17] width 7 height 7
click at [656, 9] on div "Select Reaction: Heart" at bounding box center [659, 6] width 7 height 7
click at [656, 21] on icon at bounding box center [659, 17] width 7 height 7
click at [656, 9] on div "Select Reaction: Heart" at bounding box center [659, 6] width 7 height 7
click at [664, 22] on icon at bounding box center [667, 17] width 7 height 9
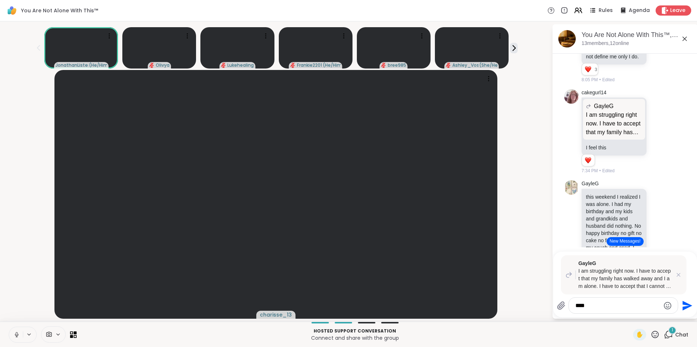
type textarea "****"
click at [682, 306] on icon "Send" at bounding box center [687, 306] width 12 height 12
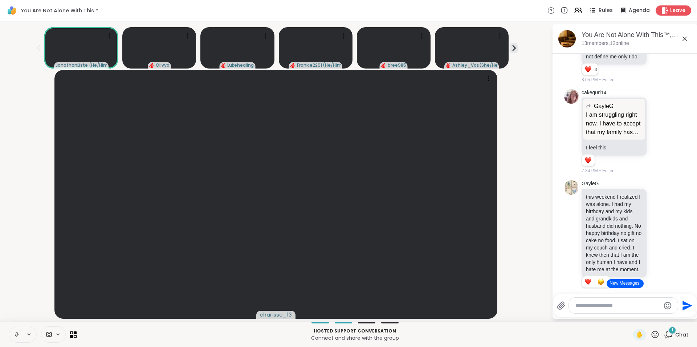
scroll to position [6451, 0]
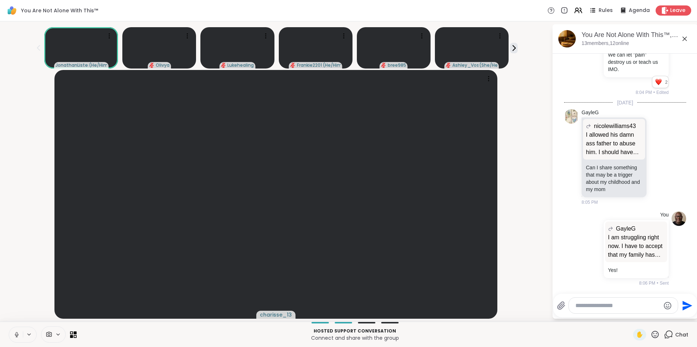
click at [668, 331] on icon at bounding box center [668, 334] width 9 height 9
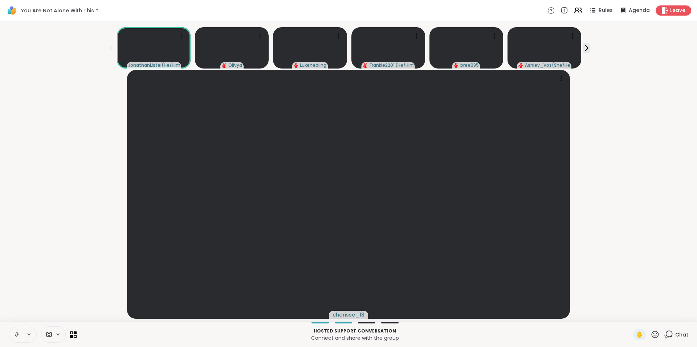
click at [575, 7] on icon at bounding box center [578, 10] width 9 height 9
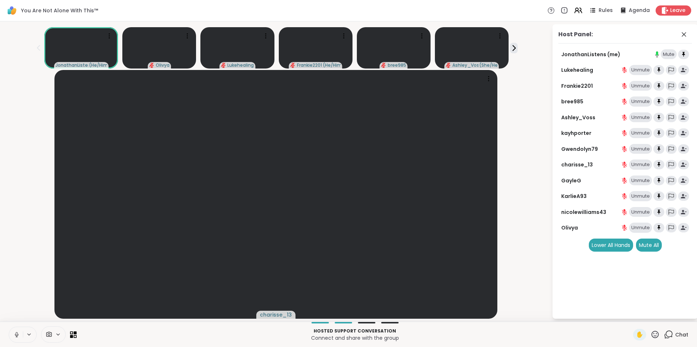
click at [664, 335] on icon at bounding box center [668, 334] width 9 height 9
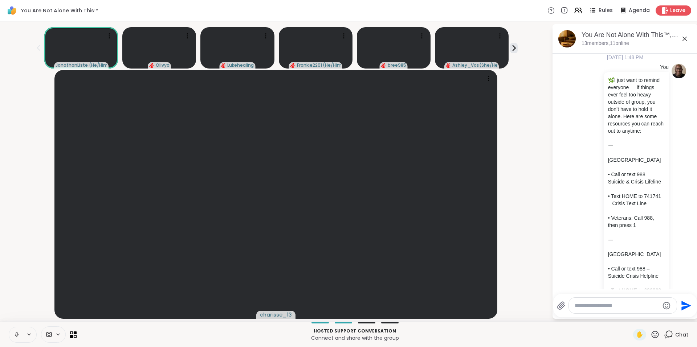
scroll to position [6444, 0]
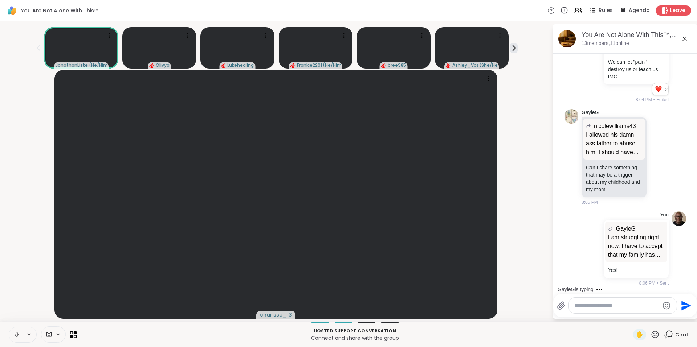
click at [691, 276] on html "You Are Not Alone With This™ Rules Agenda Leave JonathanListens ( He/Him ) [PER…" at bounding box center [348, 173] width 697 height 347
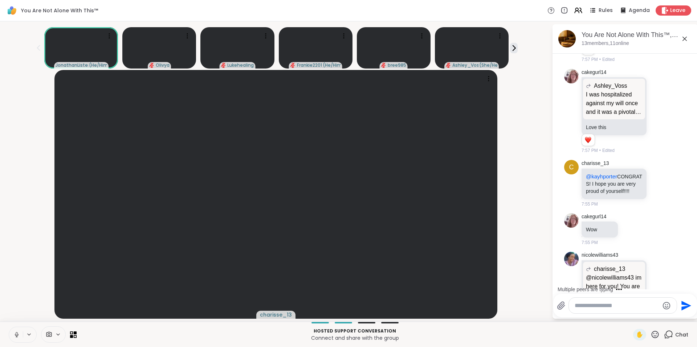
scroll to position [5573, 0]
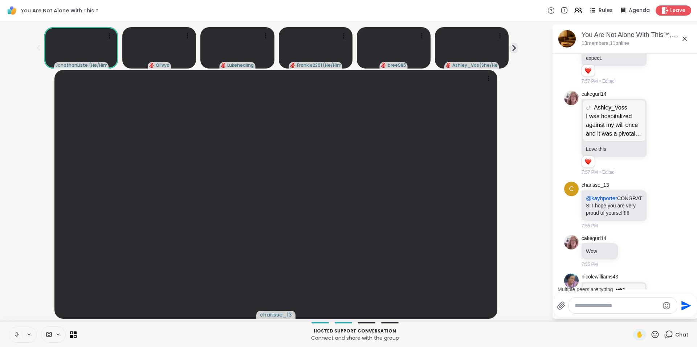
click at [575, 12] on icon at bounding box center [578, 10] width 9 height 9
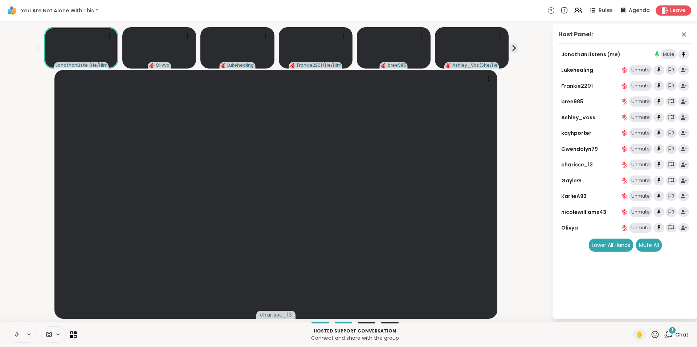
click at [668, 334] on div "1" at bounding box center [672, 331] width 8 height 8
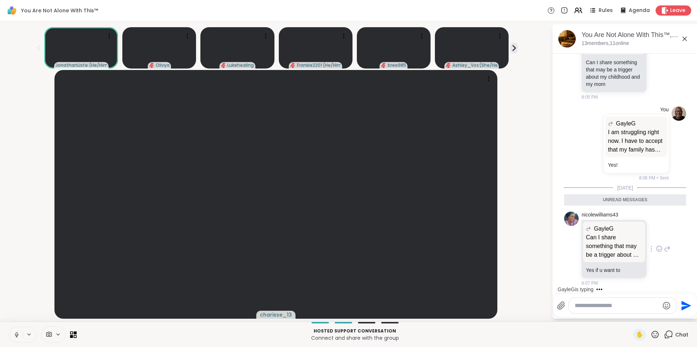
scroll to position [6585, 0]
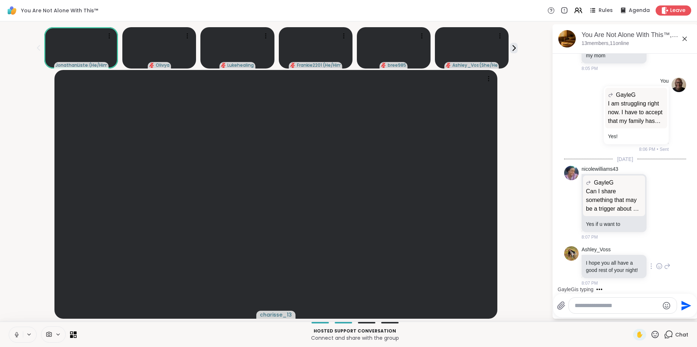
click at [656, 264] on icon at bounding box center [659, 266] width 7 height 7
click at [640, 252] on div "Select Reaction: Thumbs up" at bounding box center [643, 255] width 7 height 7
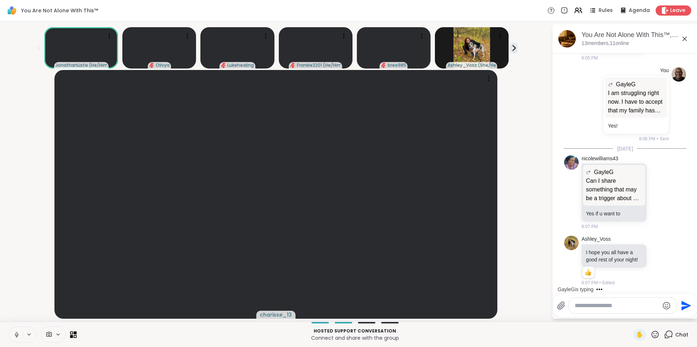
click at [664, 257] on icon at bounding box center [667, 261] width 7 height 9
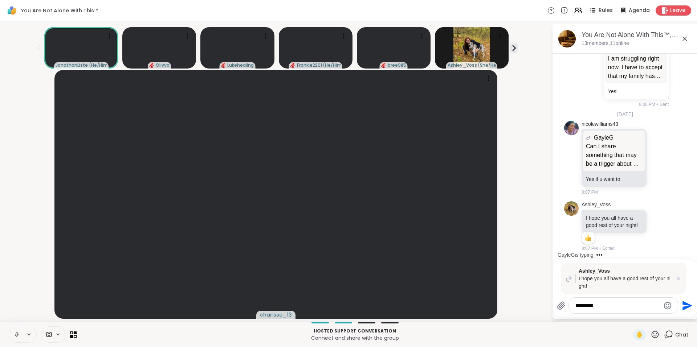
scroll to position [6630, 0]
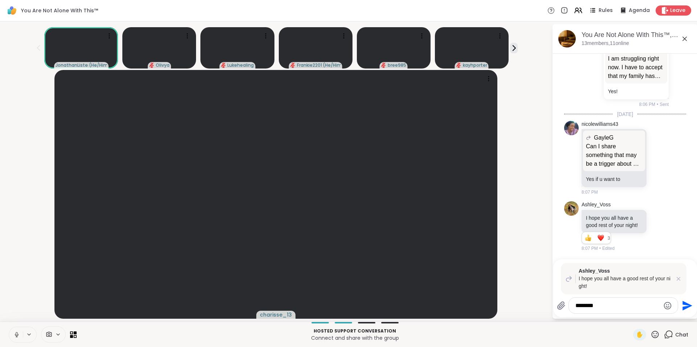
type textarea "********"
click at [686, 303] on icon "Send" at bounding box center [687, 306] width 12 height 12
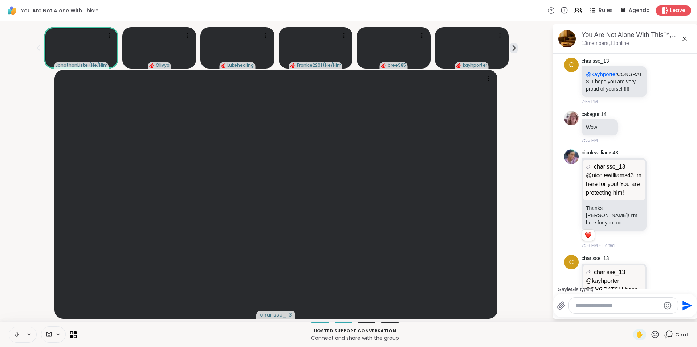
scroll to position [5619, 0]
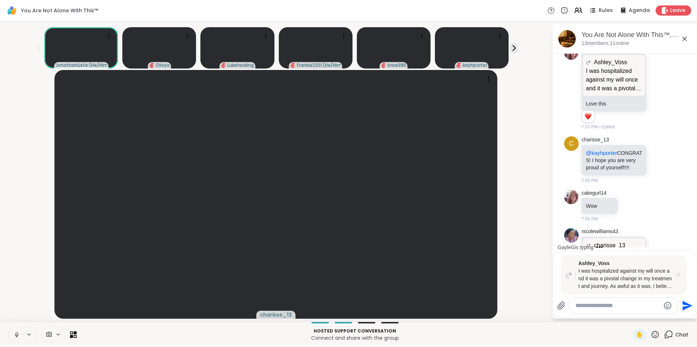
click at [679, 273] on icon at bounding box center [678, 275] width 7 height 7
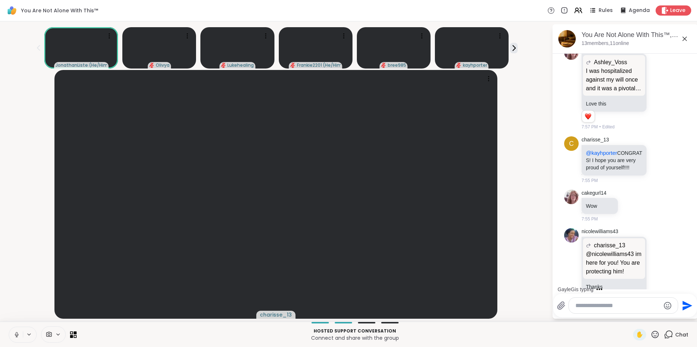
click at [575, 7] on icon at bounding box center [578, 10] width 9 height 9
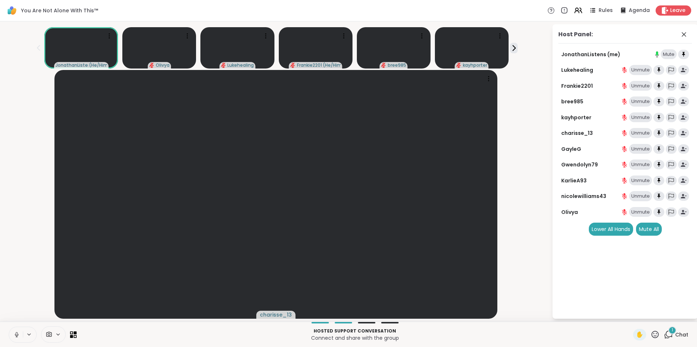
click at [666, 338] on icon at bounding box center [668, 334] width 9 height 9
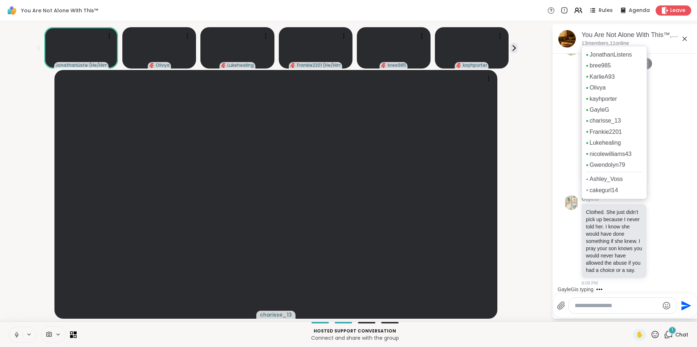
scroll to position [6930, 0]
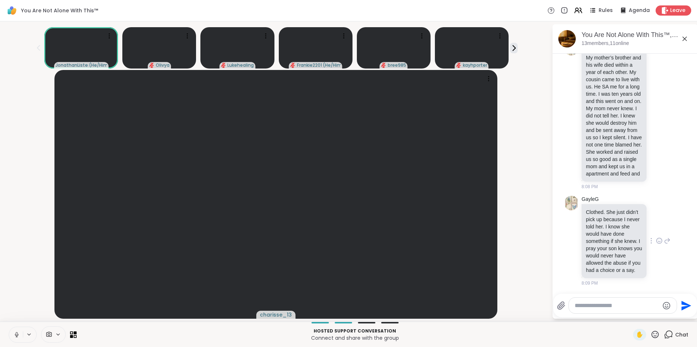
click at [657, 239] on icon at bounding box center [659, 241] width 5 height 5
click at [656, 226] on div "Select Reaction: Heart" at bounding box center [659, 229] width 7 height 7
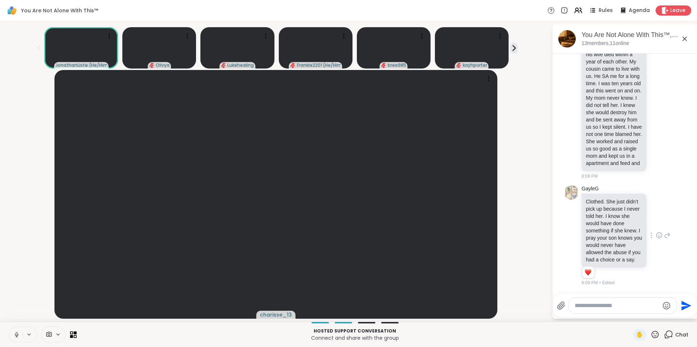
scroll to position [6788, 0]
click at [656, 108] on icon at bounding box center [659, 104] width 7 height 7
click at [656, 96] on div "Select Reaction: Heart" at bounding box center [659, 93] width 7 height 7
click at [685, 40] on icon at bounding box center [684, 39] width 4 height 4
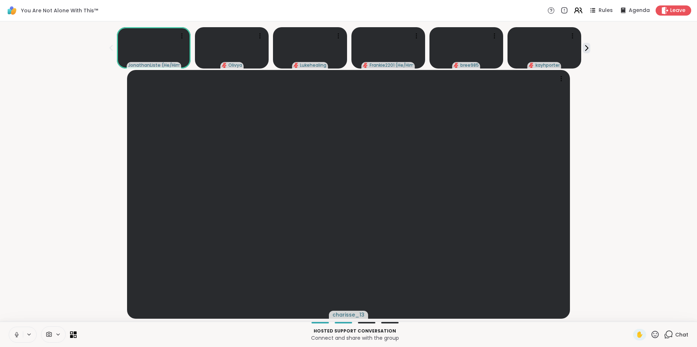
click at [575, 11] on icon at bounding box center [578, 10] width 9 height 9
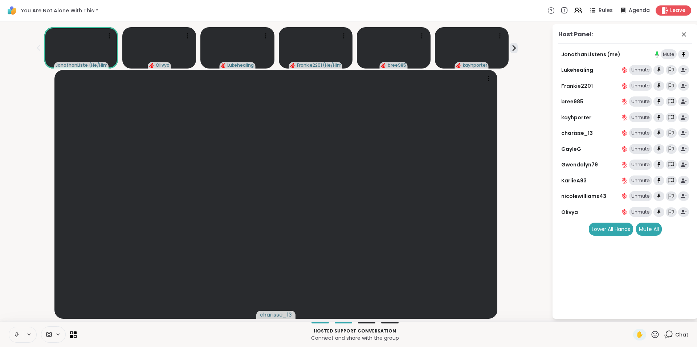
click at [665, 334] on icon at bounding box center [668, 334] width 9 height 9
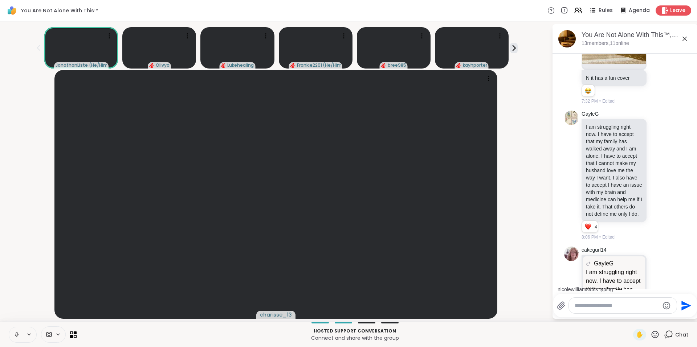
scroll to position [3553, 0]
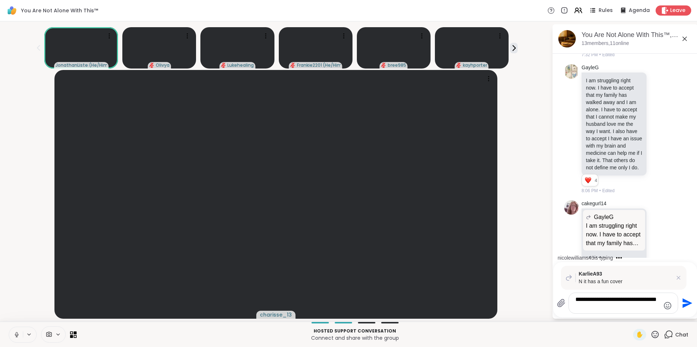
click at [594, 309] on textarea "**********" at bounding box center [617, 303] width 85 height 15
type textarea "**********"
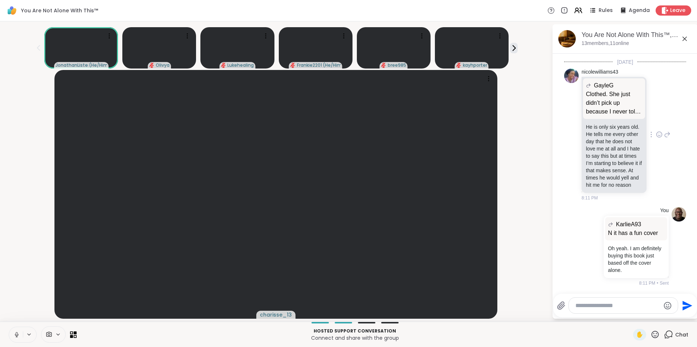
scroll to position [7208, 0]
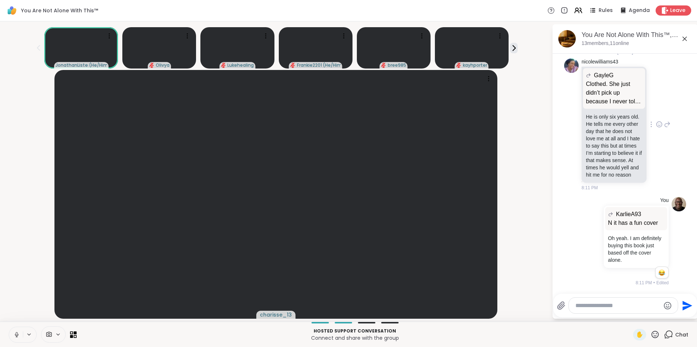
click at [656, 121] on icon at bounding box center [659, 124] width 7 height 7
click at [672, 110] on div "Select Reaction: Sad" at bounding box center [675, 113] width 7 height 7
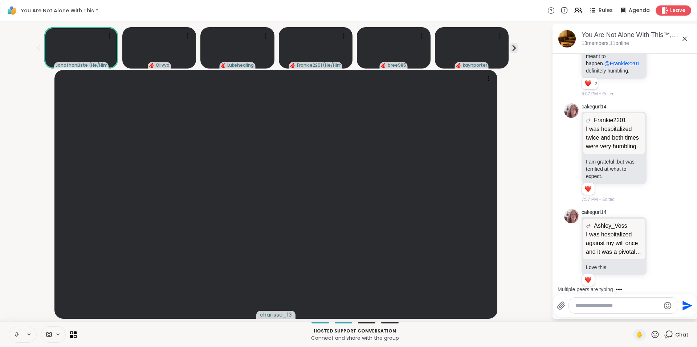
scroll to position [5401, 0]
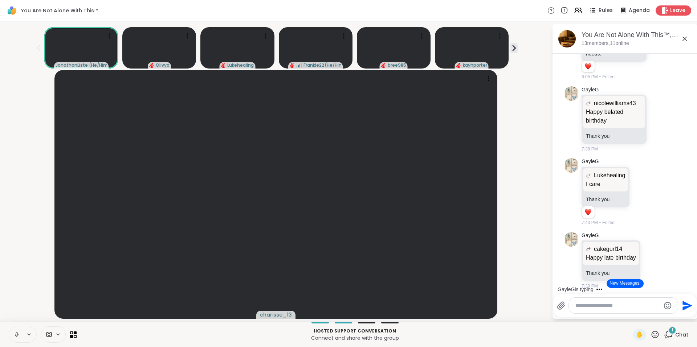
scroll to position [4295, 0]
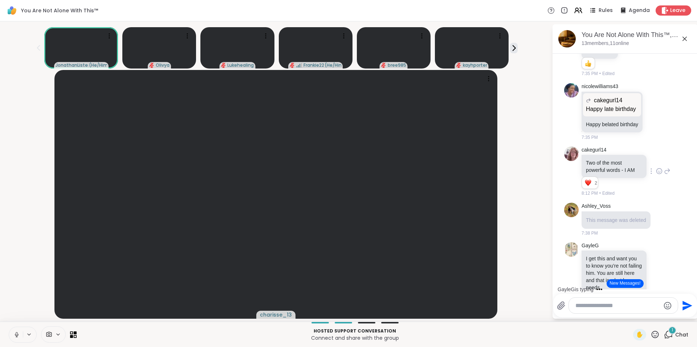
scroll to position [4025, 0]
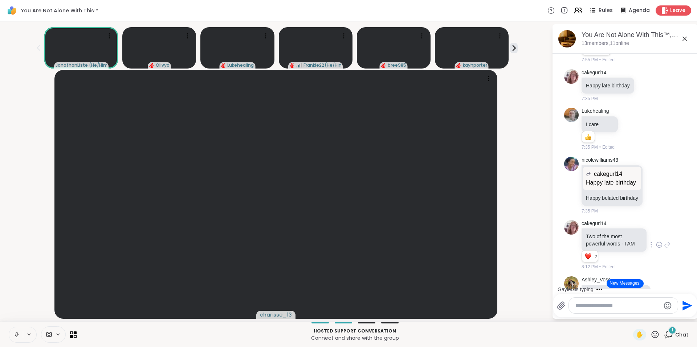
click at [575, 11] on icon at bounding box center [576, 9] width 3 height 3
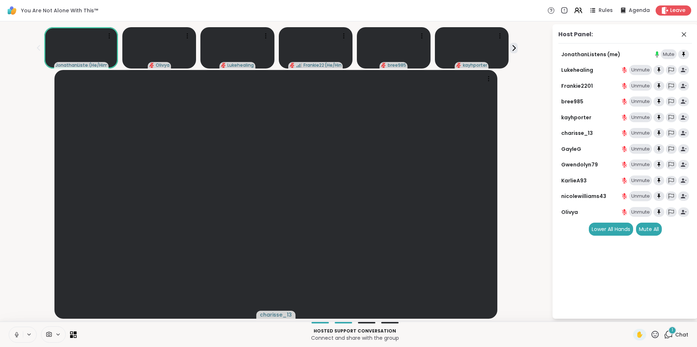
click at [668, 328] on div "1" at bounding box center [672, 331] width 8 height 8
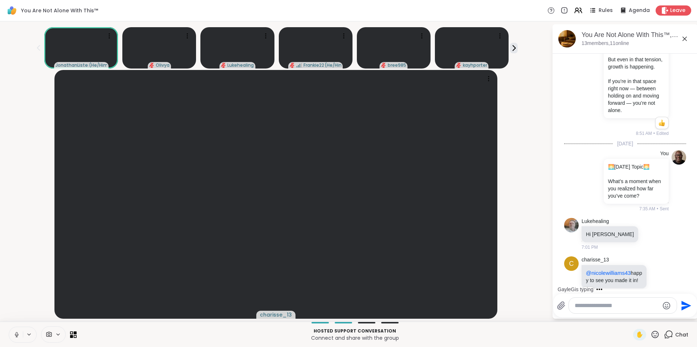
scroll to position [1525, 0]
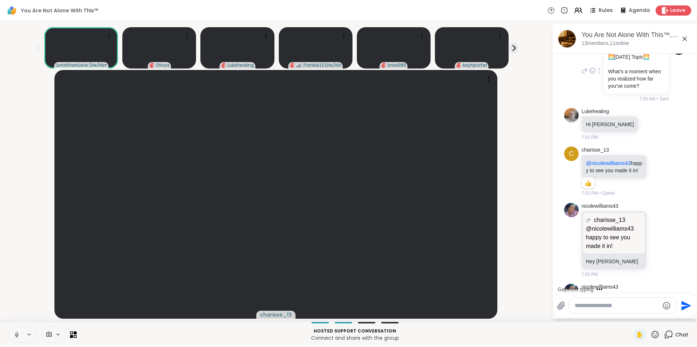
click at [598, 74] on icon at bounding box center [598, 71] width 1 height 6
click at [592, 85] on icon at bounding box center [594, 81] width 7 height 7
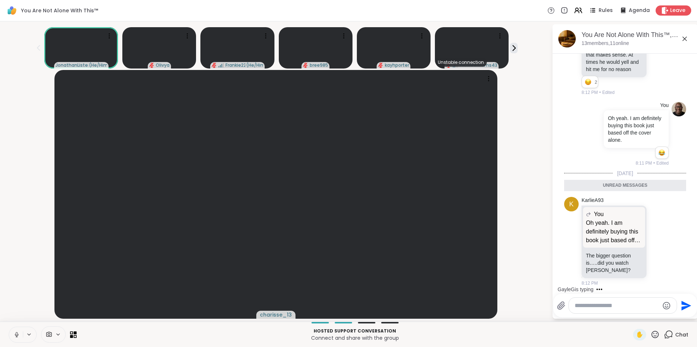
scroll to position [7256, 0]
click at [664, 238] on icon at bounding box center [667, 241] width 7 height 9
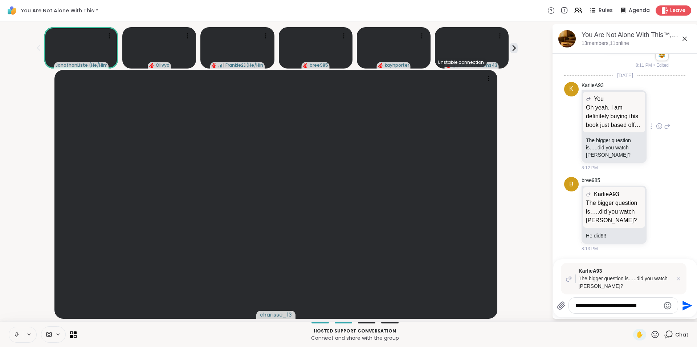
scroll to position [7565, 0]
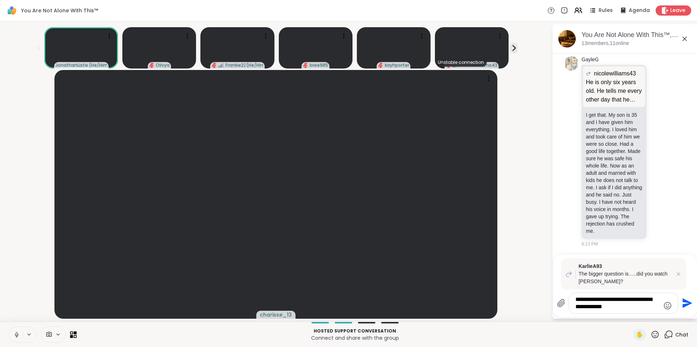
type textarea "**********"
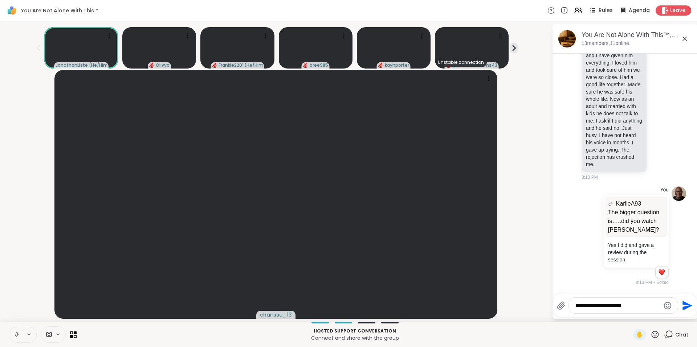
scroll to position [7647, 0]
type textarea "**********"
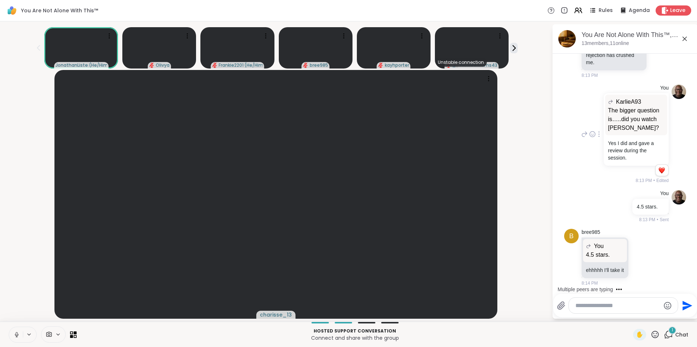
scroll to position [7749, 0]
click at [641, 257] on icon at bounding box center [641, 257] width 7 height 7
click at [610, 246] on div "Select Reaction: Joy" at bounding box center [609, 246] width 7 height 7
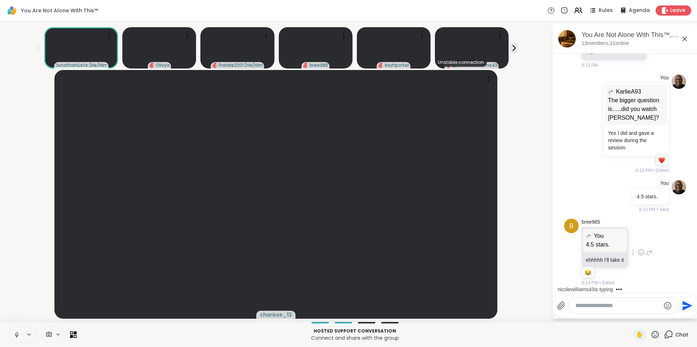
scroll to position [7759, 0]
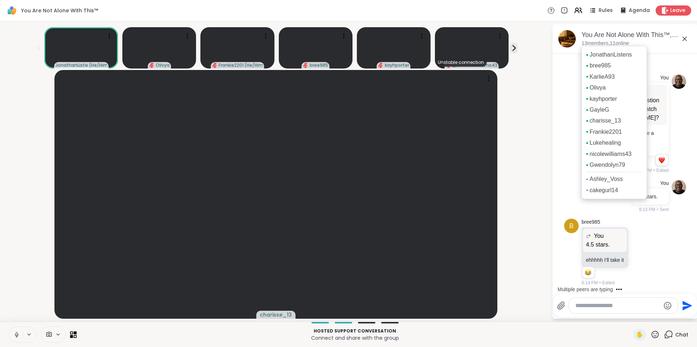
click at [618, 45] on p "13 members, 11 online" at bounding box center [606, 43] width 48 height 7
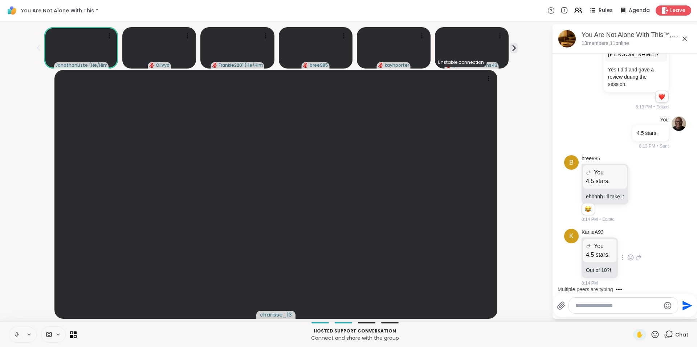
click at [638, 258] on icon at bounding box center [638, 257] width 7 height 9
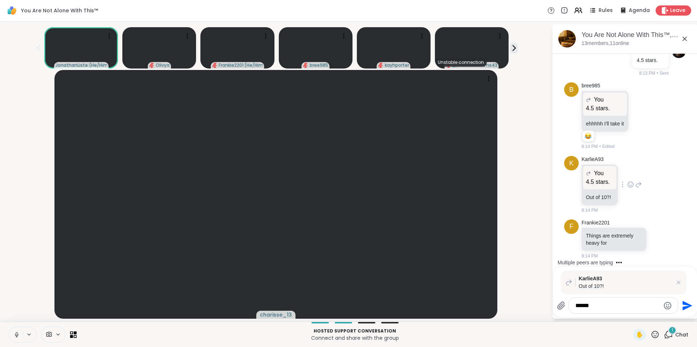
scroll to position [7896, 0]
type textarea "********"
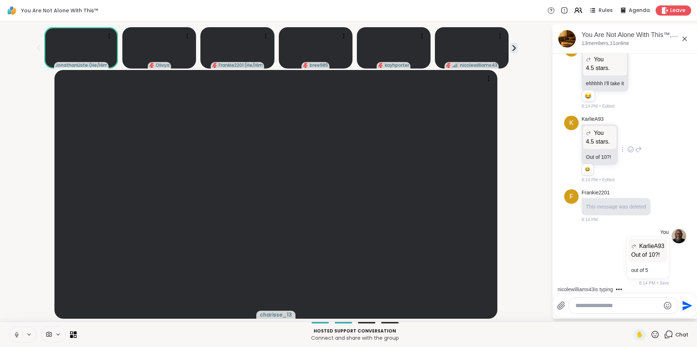
scroll to position [7936, 0]
click at [513, 49] on icon at bounding box center [514, 47] width 3 height 5
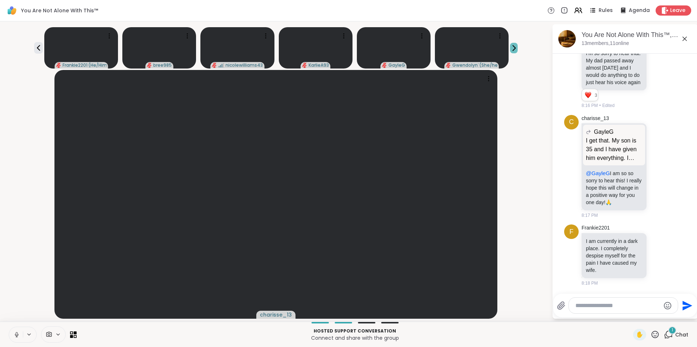
scroll to position [8255, 0]
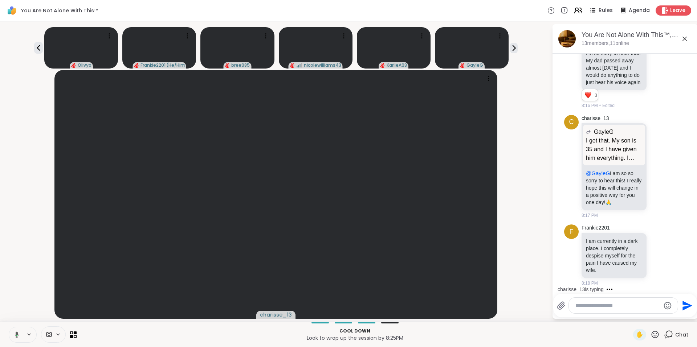
click at [575, 9] on icon at bounding box center [576, 9] width 3 height 3
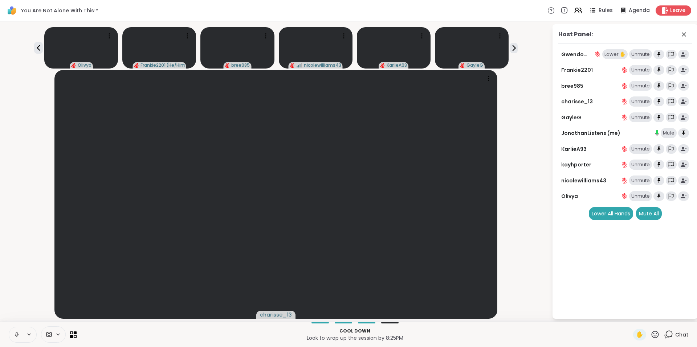
click at [610, 53] on div "Lower ✋" at bounding box center [614, 54] width 25 height 10
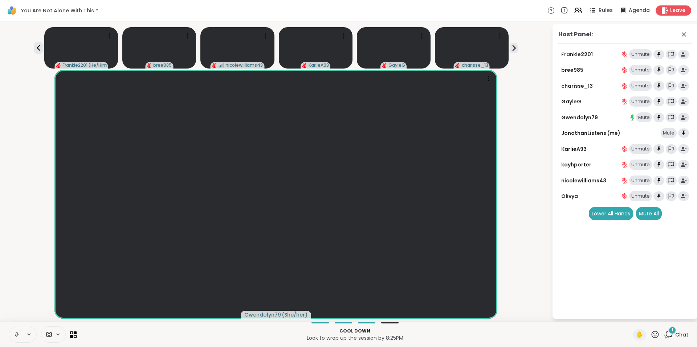
click at [668, 331] on div "1" at bounding box center [672, 331] width 8 height 8
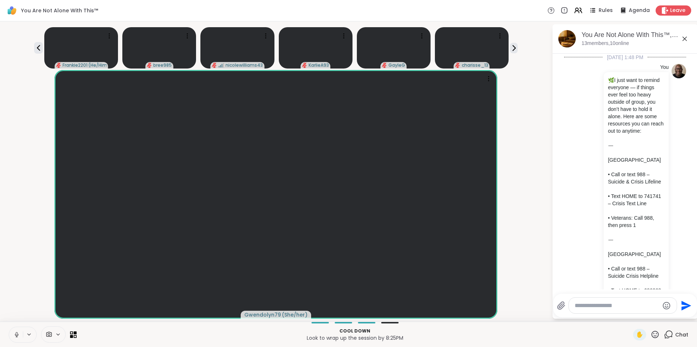
scroll to position [8351, 0]
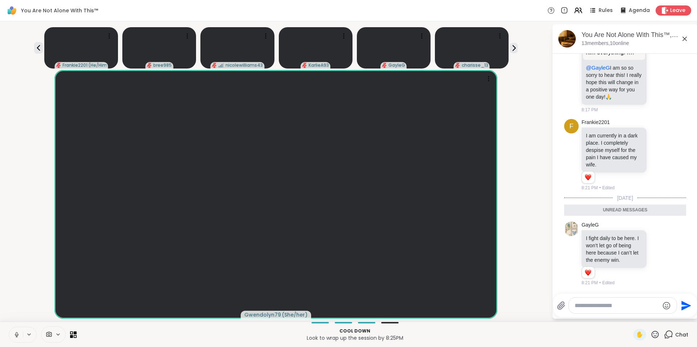
click at [627, 306] on textarea "Type your message" at bounding box center [617, 305] width 85 height 7
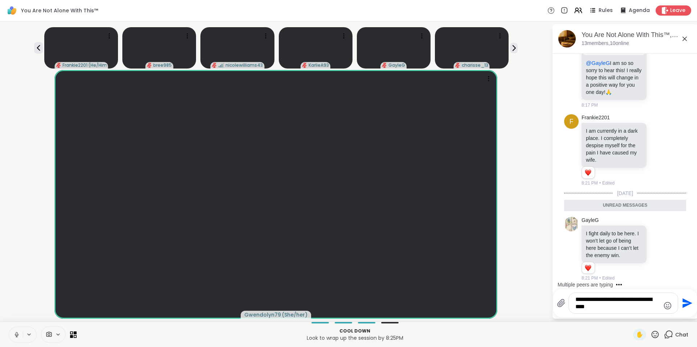
type textarea "**********"
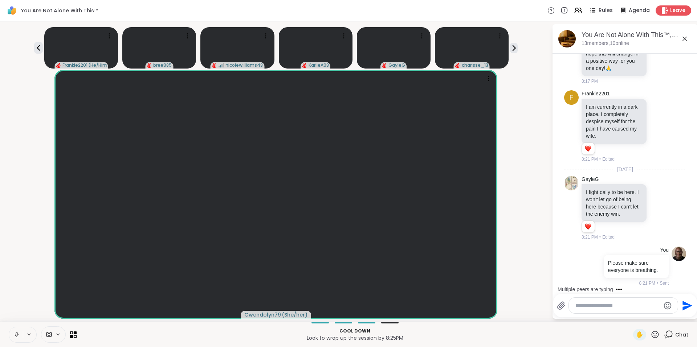
scroll to position [8397, 0]
click at [575, 9] on icon at bounding box center [578, 10] width 9 height 9
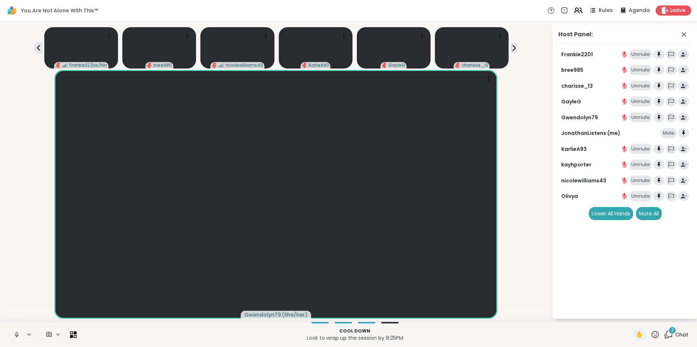
click at [575, 11] on icon at bounding box center [578, 10] width 9 height 9
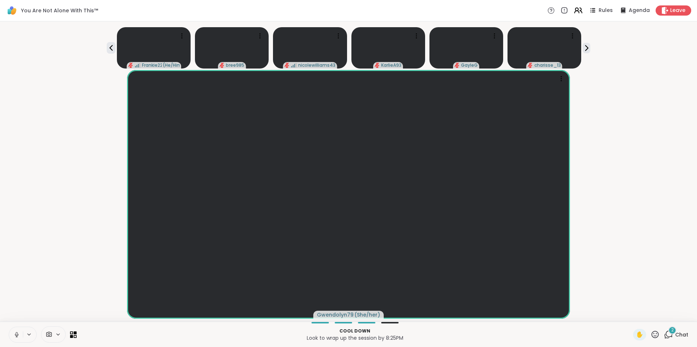
click at [576, 11] on icon at bounding box center [578, 10] width 9 height 9
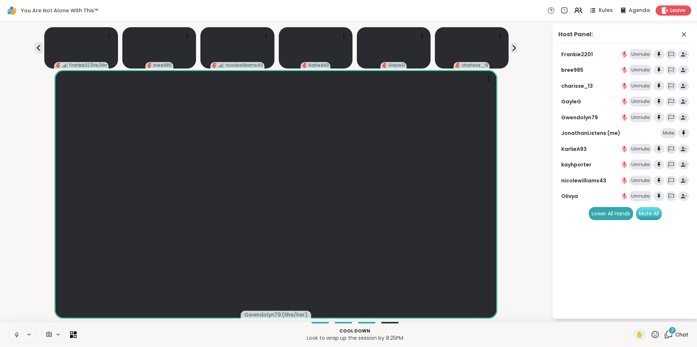
click at [650, 211] on div "Mute All" at bounding box center [649, 213] width 26 height 13
click at [671, 332] on span "3" at bounding box center [672, 330] width 3 height 6
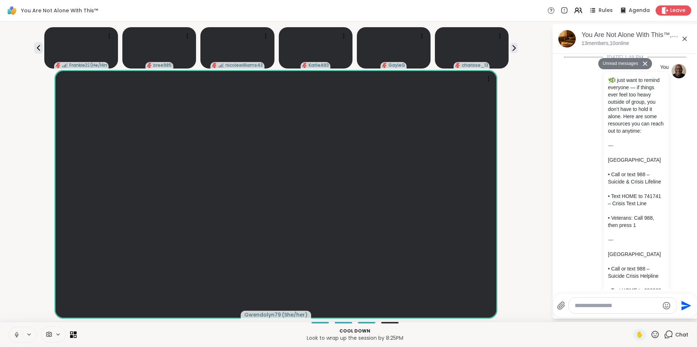
scroll to position [8853, 0]
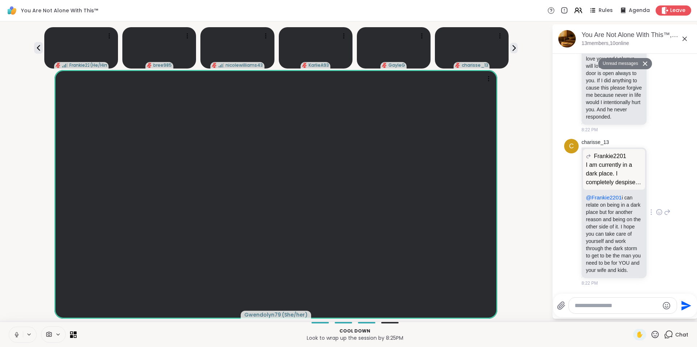
click at [656, 209] on icon at bounding box center [659, 212] width 7 height 7
click at [656, 197] on div "Select Reaction: Heart" at bounding box center [659, 200] width 7 height 7
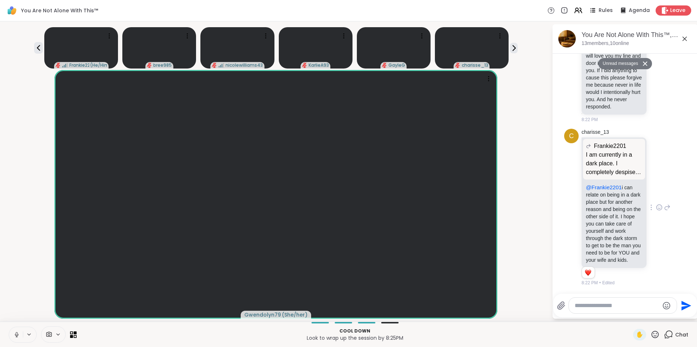
scroll to position [8863, 0]
click at [621, 63] on button "Unread messages" at bounding box center [619, 64] width 42 height 12
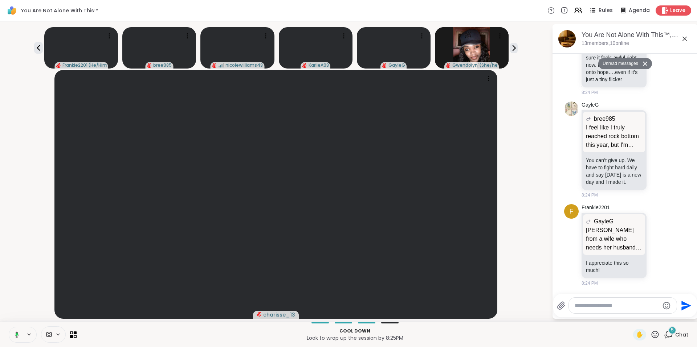
scroll to position [9406, 0]
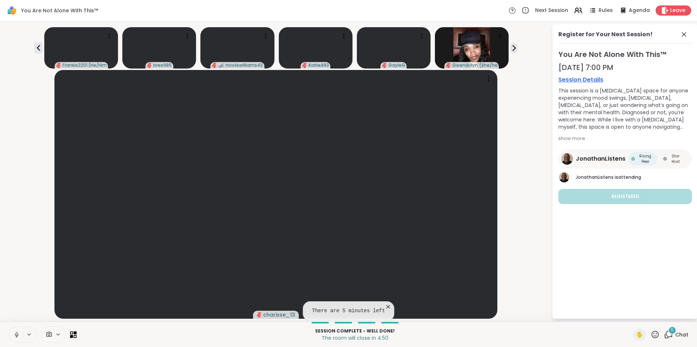
click at [668, 333] on div "5" at bounding box center [672, 331] width 8 height 8
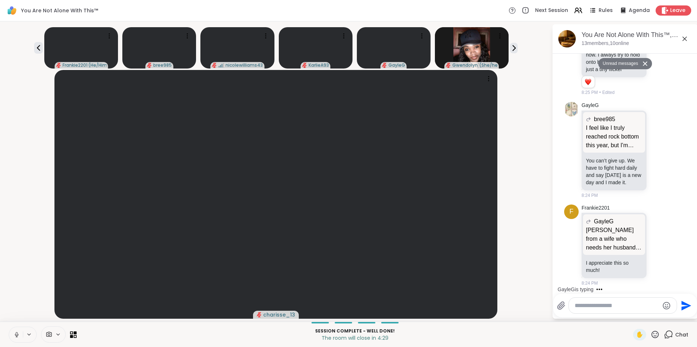
click at [610, 64] on button "Unread messages" at bounding box center [619, 64] width 42 height 12
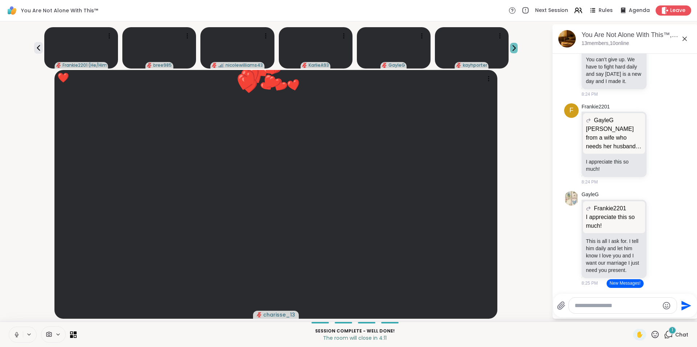
click at [518, 47] on icon at bounding box center [514, 48] width 8 height 8
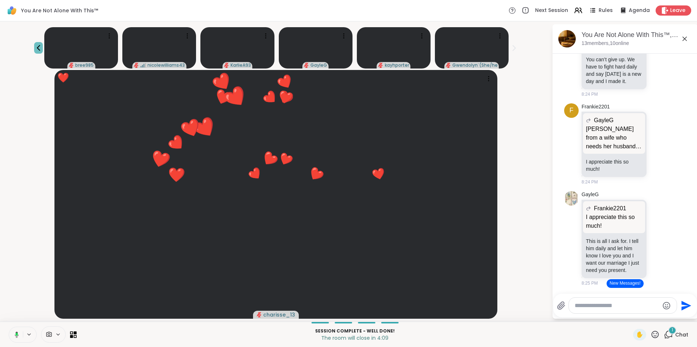
click at [40, 44] on icon at bounding box center [38, 48] width 9 height 9
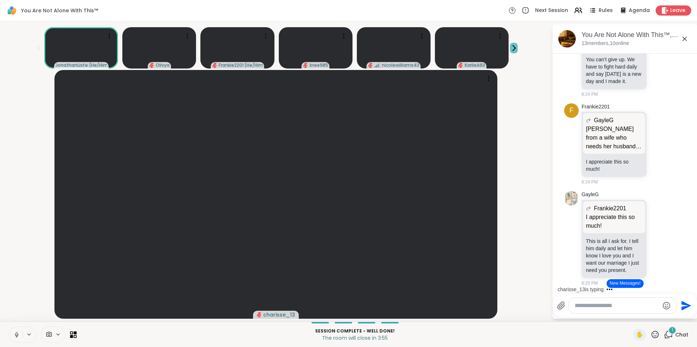
click at [515, 49] on icon at bounding box center [514, 47] width 3 height 5
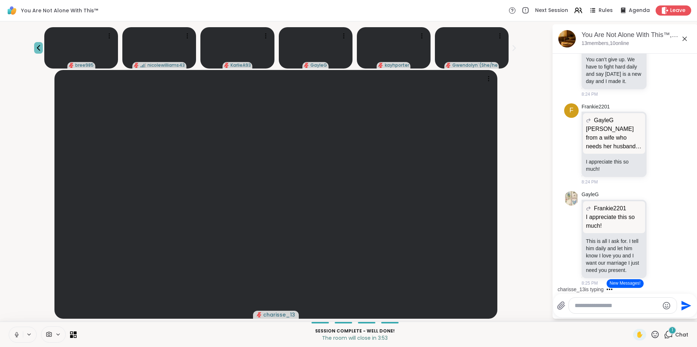
click at [36, 46] on icon at bounding box center [38, 48] width 9 height 9
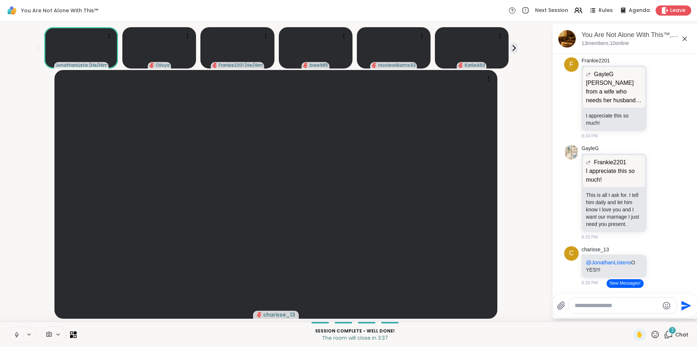
click at [668, 331] on div "2" at bounding box center [672, 331] width 8 height 8
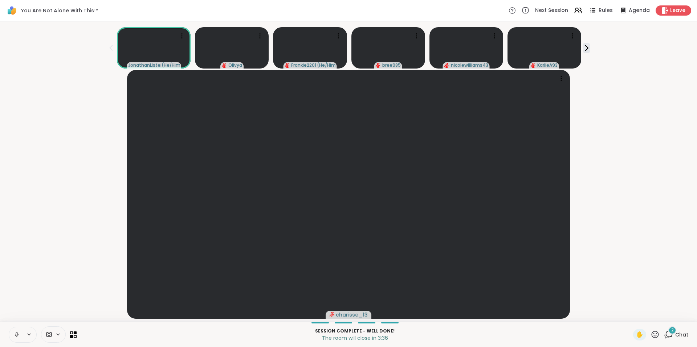
click at [668, 332] on div "2" at bounding box center [672, 331] width 8 height 8
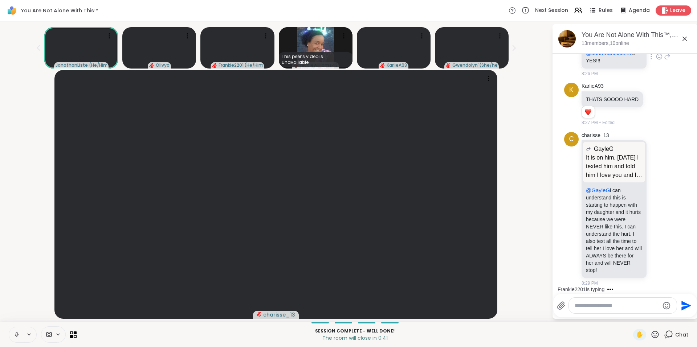
scroll to position [9785, 0]
